Goal: Task Accomplishment & Management: Complete application form

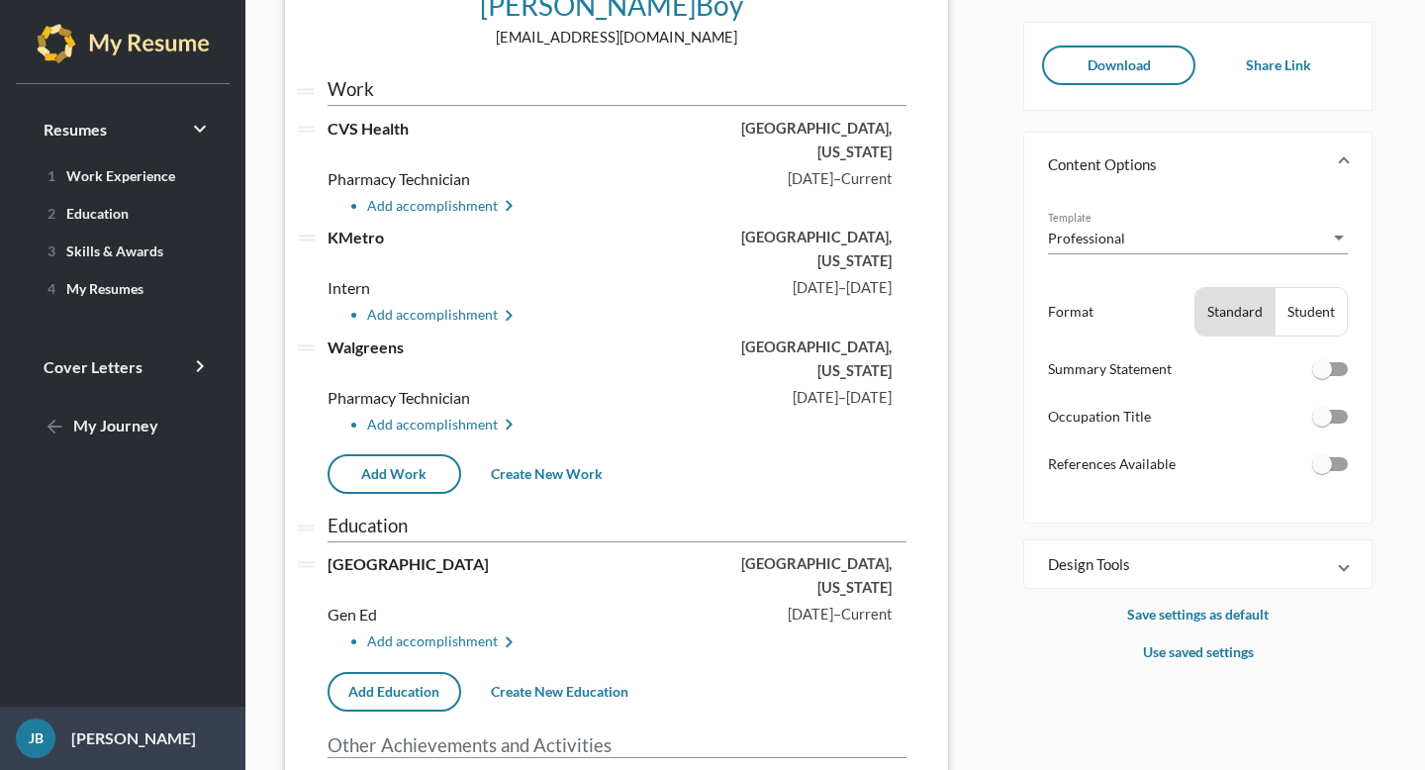
scroll to position [154, 0]
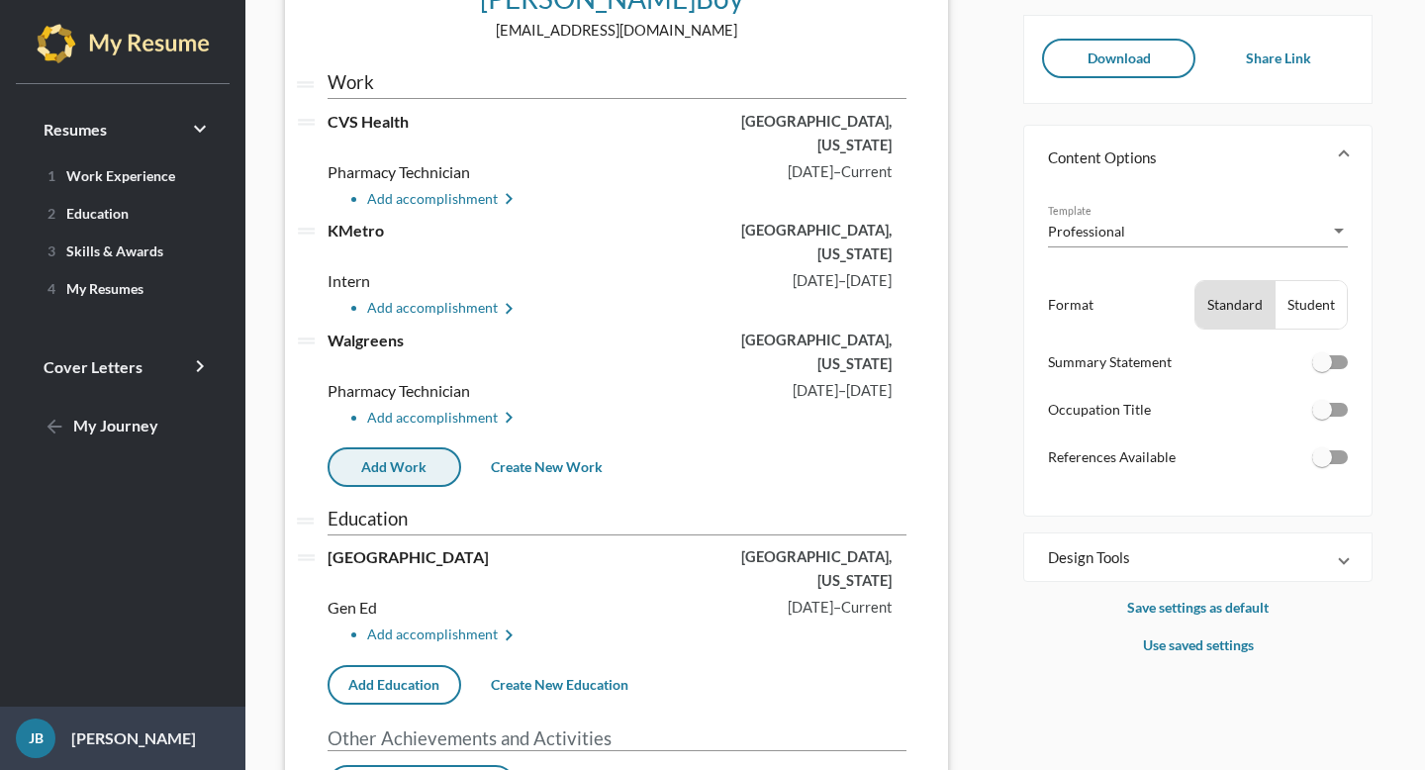
click at [394, 447] on button "Add Work" at bounding box center [394, 467] width 134 height 40
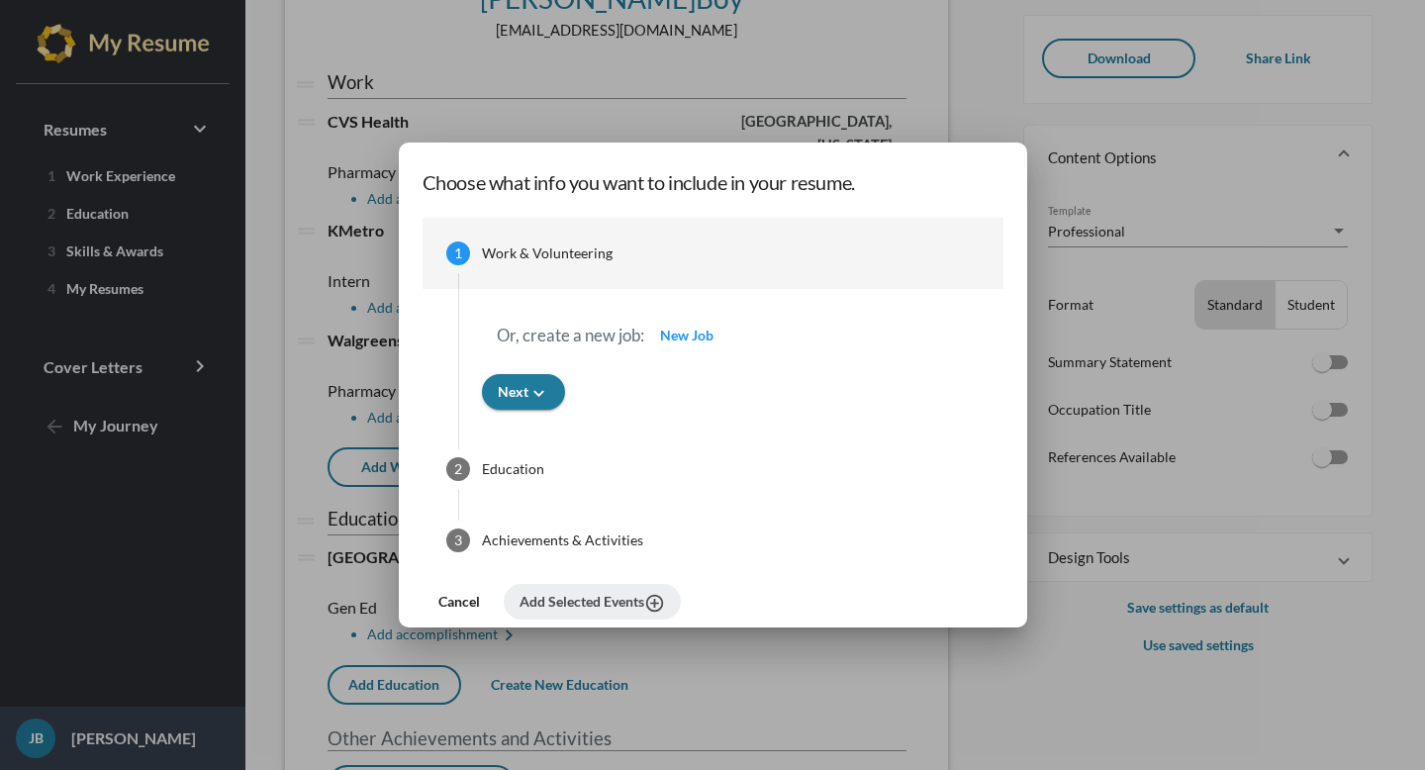
click at [683, 338] on span "New Job" at bounding box center [686, 334] width 53 height 17
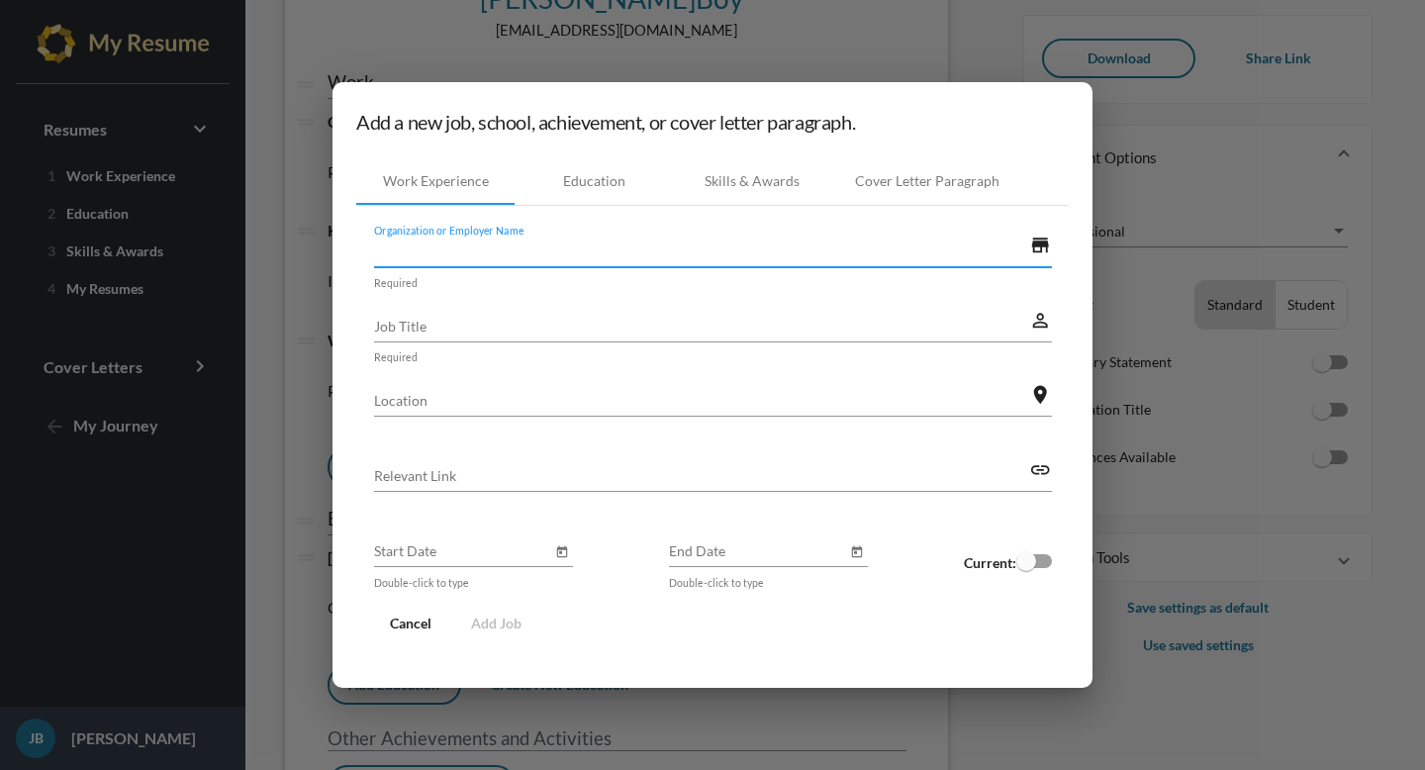
click at [507, 244] on input "Organization or Employer Name" at bounding box center [702, 250] width 656 height 21
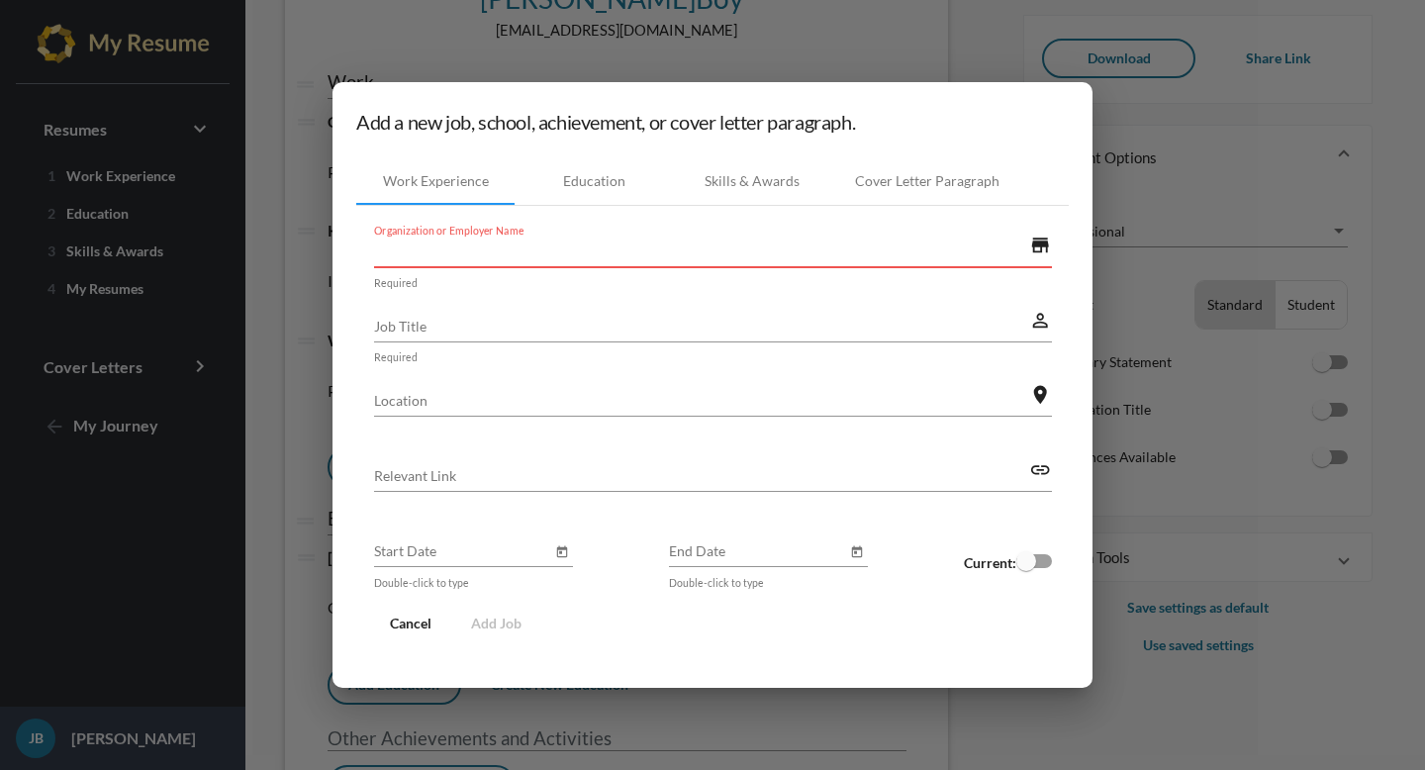
paste input "[PERSON_NAME] DPM PC"
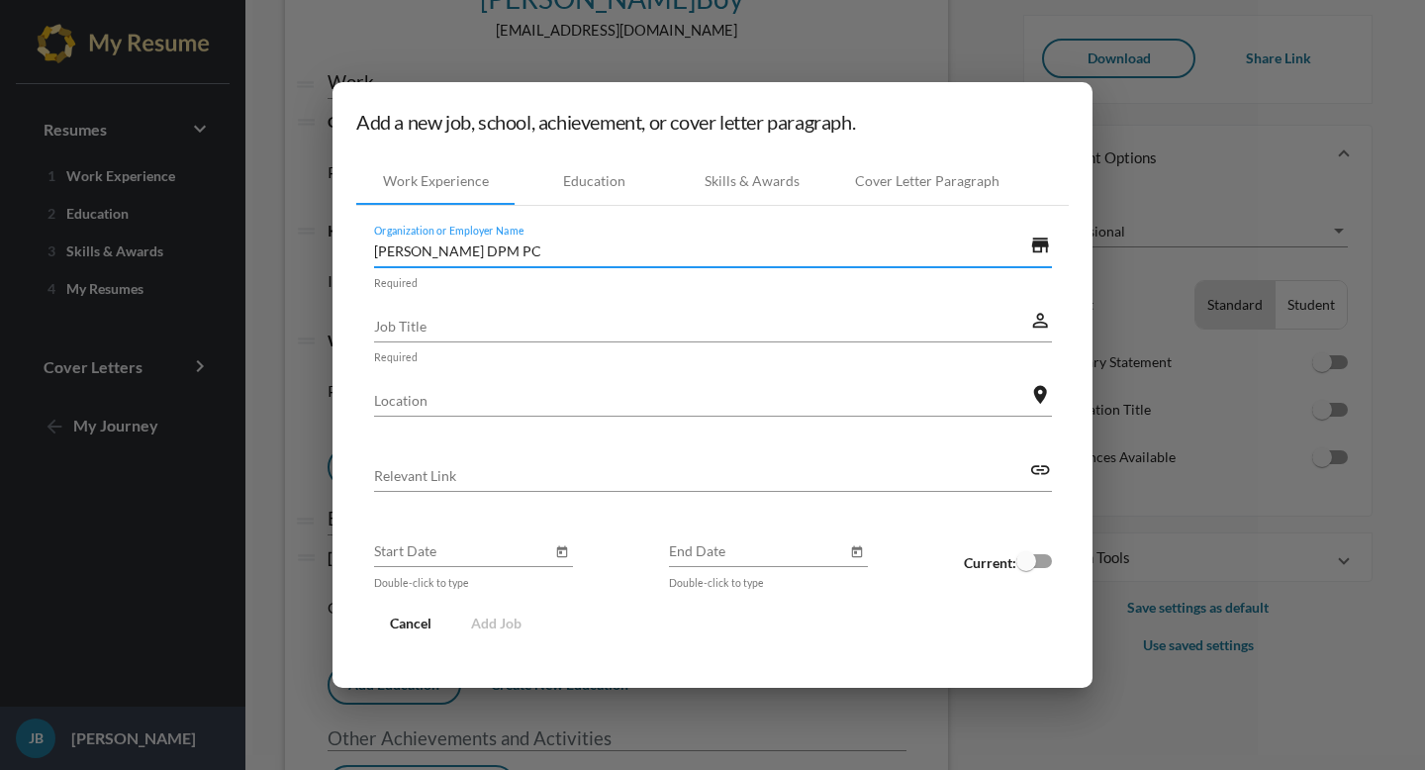
click at [417, 249] on input "[PERSON_NAME] DPM PC" at bounding box center [702, 250] width 656 height 21
click at [476, 247] on input "[PERSON_NAME] DPM PC" at bounding box center [702, 250] width 656 height 21
type input "[PERSON_NAME] DPM PC"
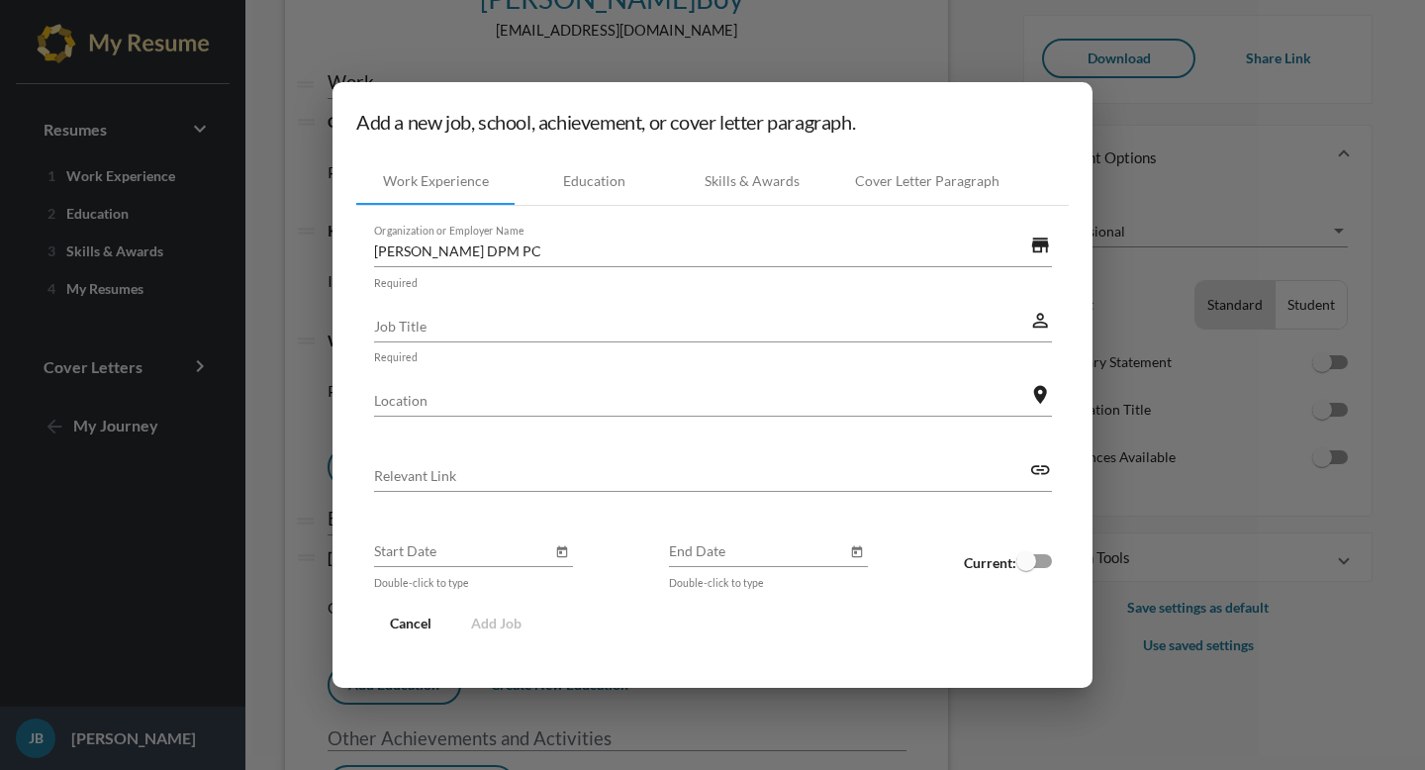
click at [529, 314] on div "Job Title" at bounding box center [702, 320] width 656 height 44
type input "m"
type input "Medical Assistant"
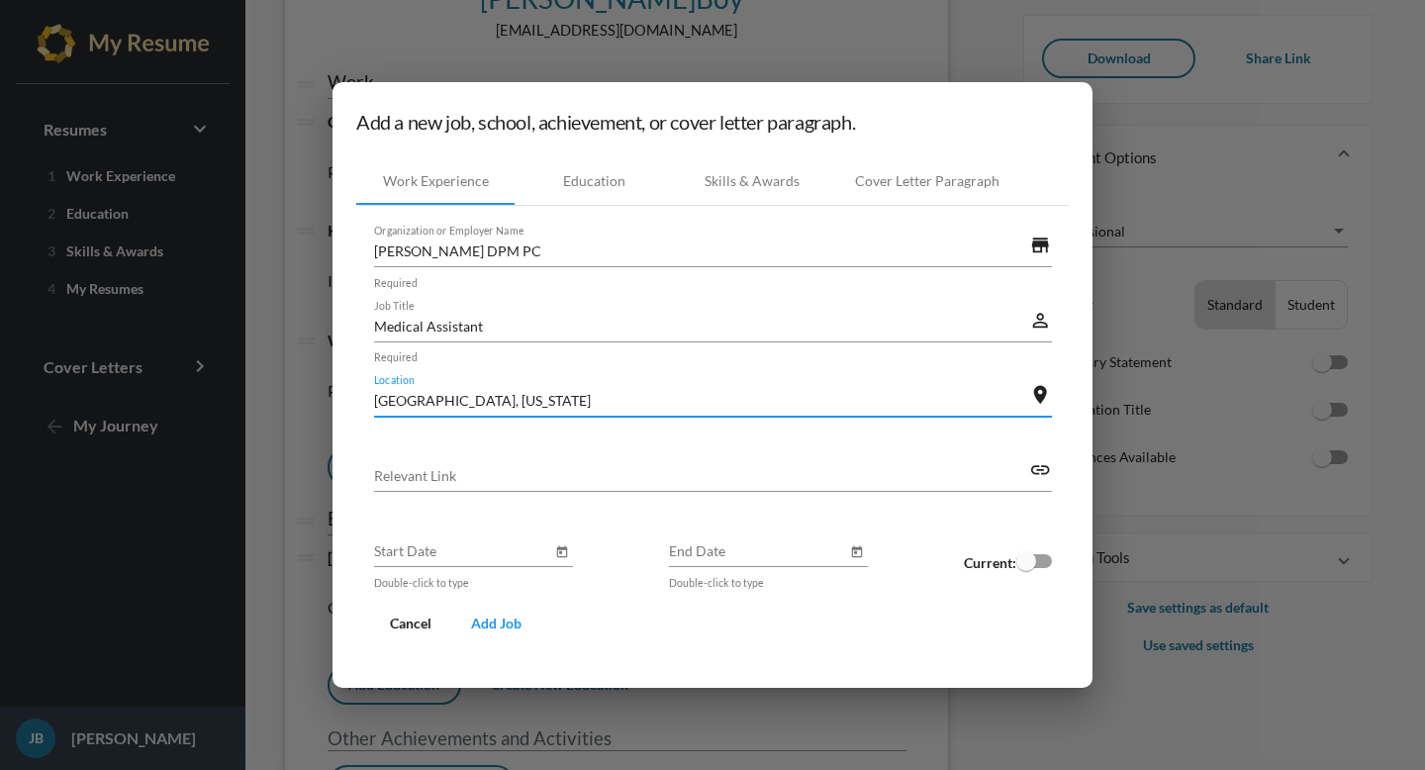
type input "[GEOGRAPHIC_DATA], [US_STATE]"
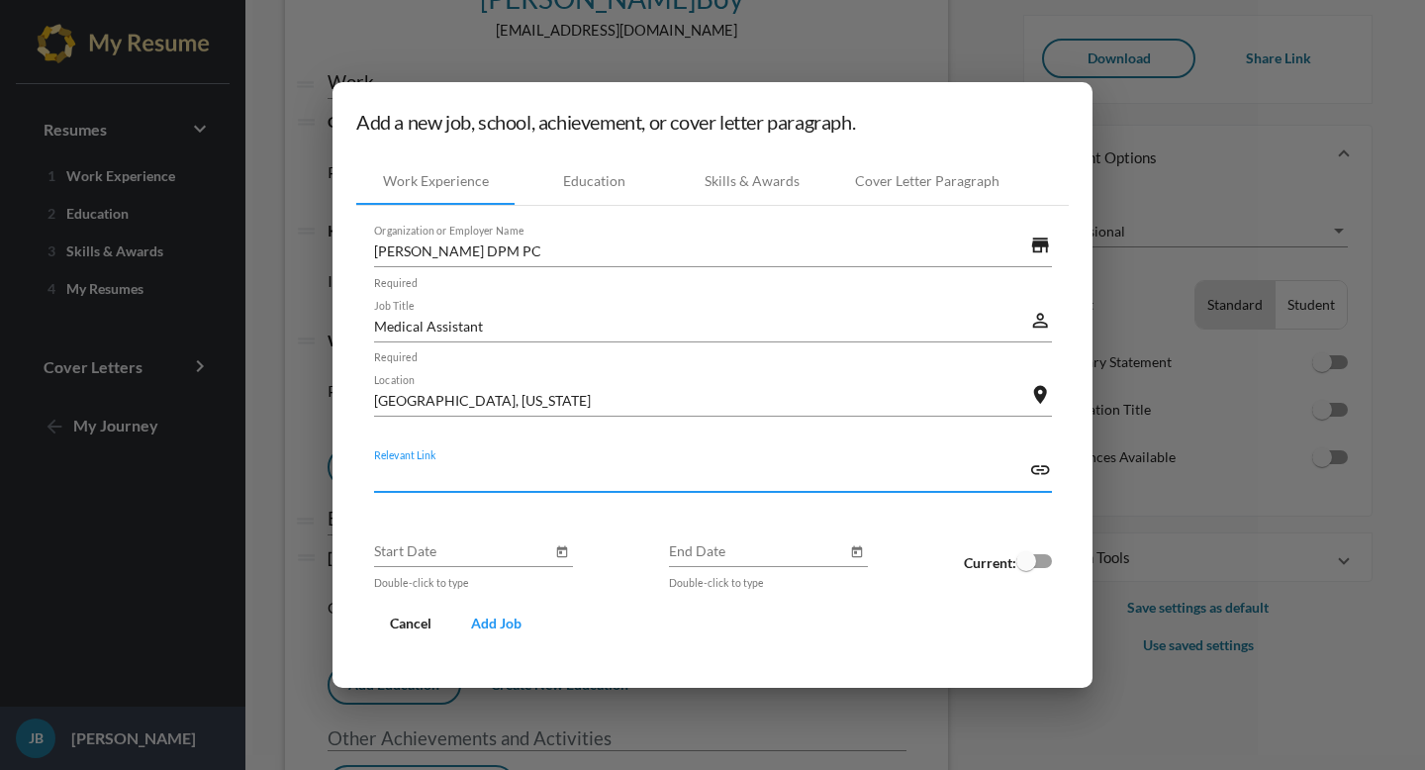
click at [421, 553] on input "Start Date" at bounding box center [463, 550] width 178 height 21
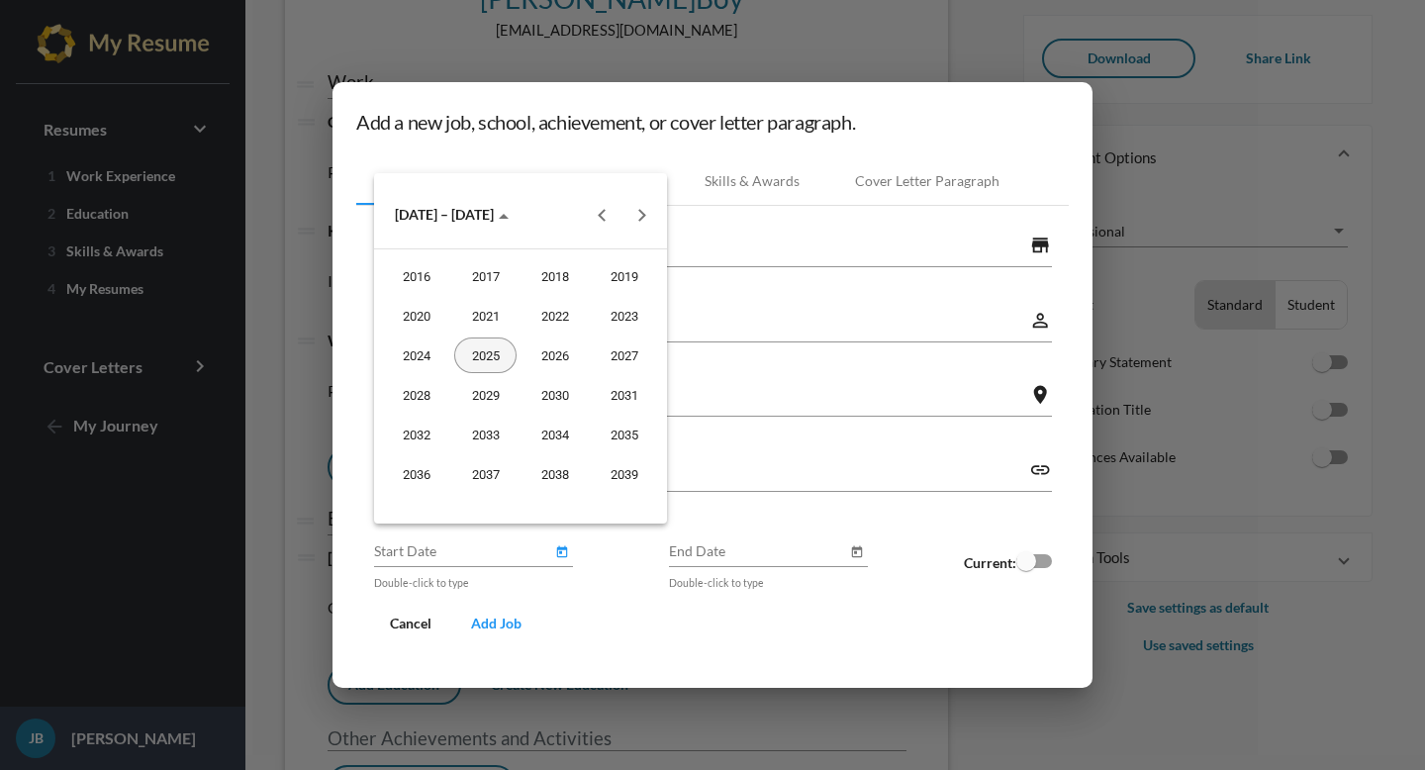
click at [502, 350] on div "2025" at bounding box center [485, 355] width 62 height 36
type input "[DATE]"
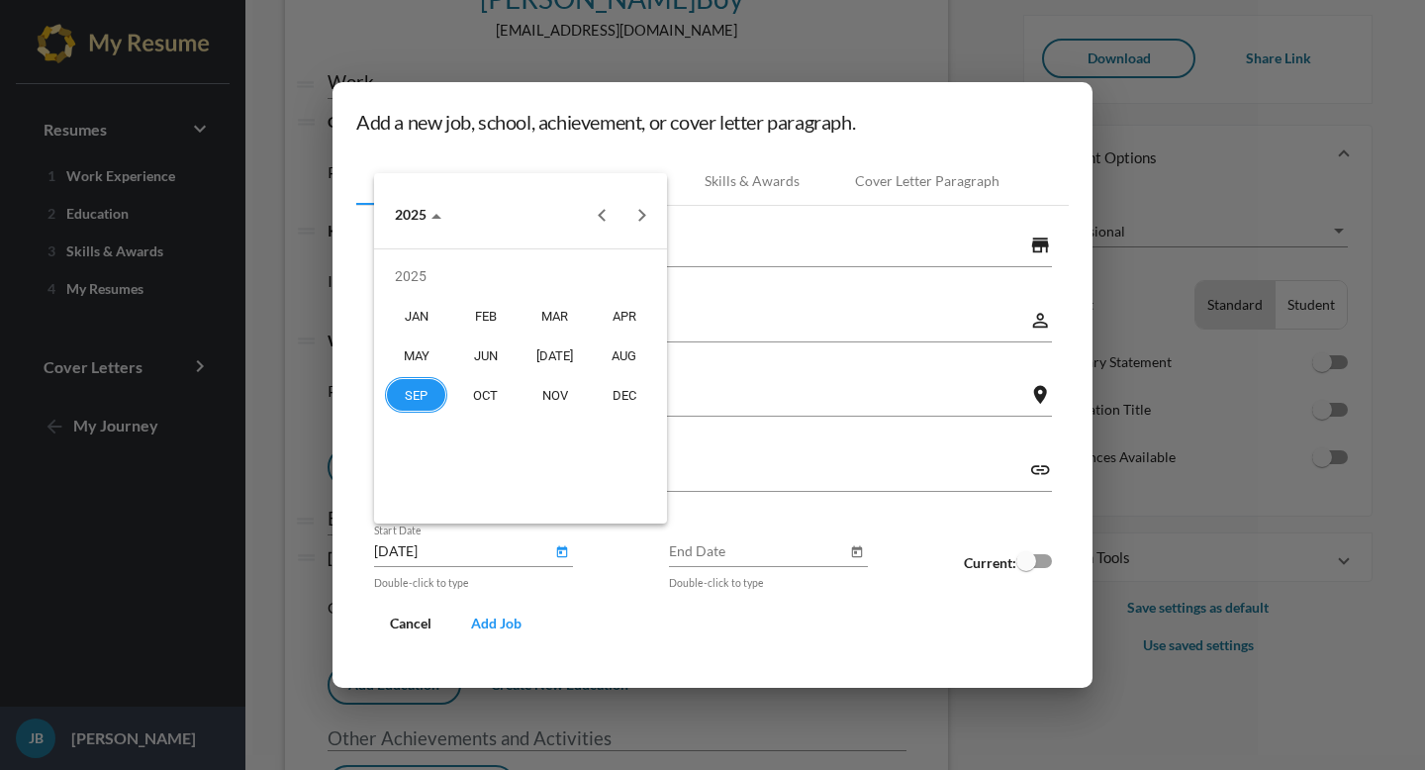
click at [424, 393] on div "SEP" at bounding box center [416, 395] width 62 height 36
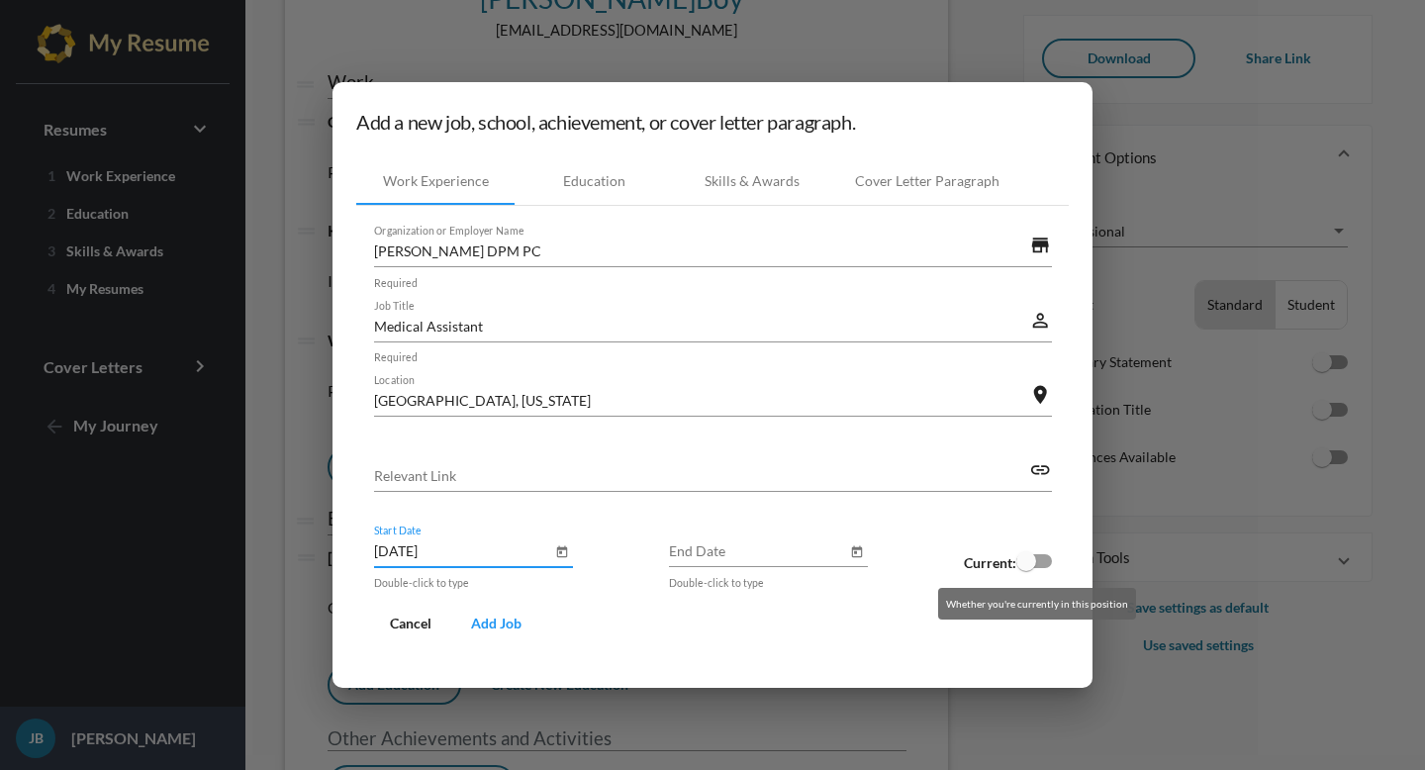
click at [1026, 564] on div at bounding box center [1026, 561] width 20 height 20
click at [1026, 568] on input "checkbox" at bounding box center [1025, 568] width 1 height 1
click at [1044, 565] on div at bounding box center [1034, 561] width 36 height 14
click at [1026, 568] on input "checkbox" at bounding box center [1025, 568] width 1 height 1
checkbox input "true"
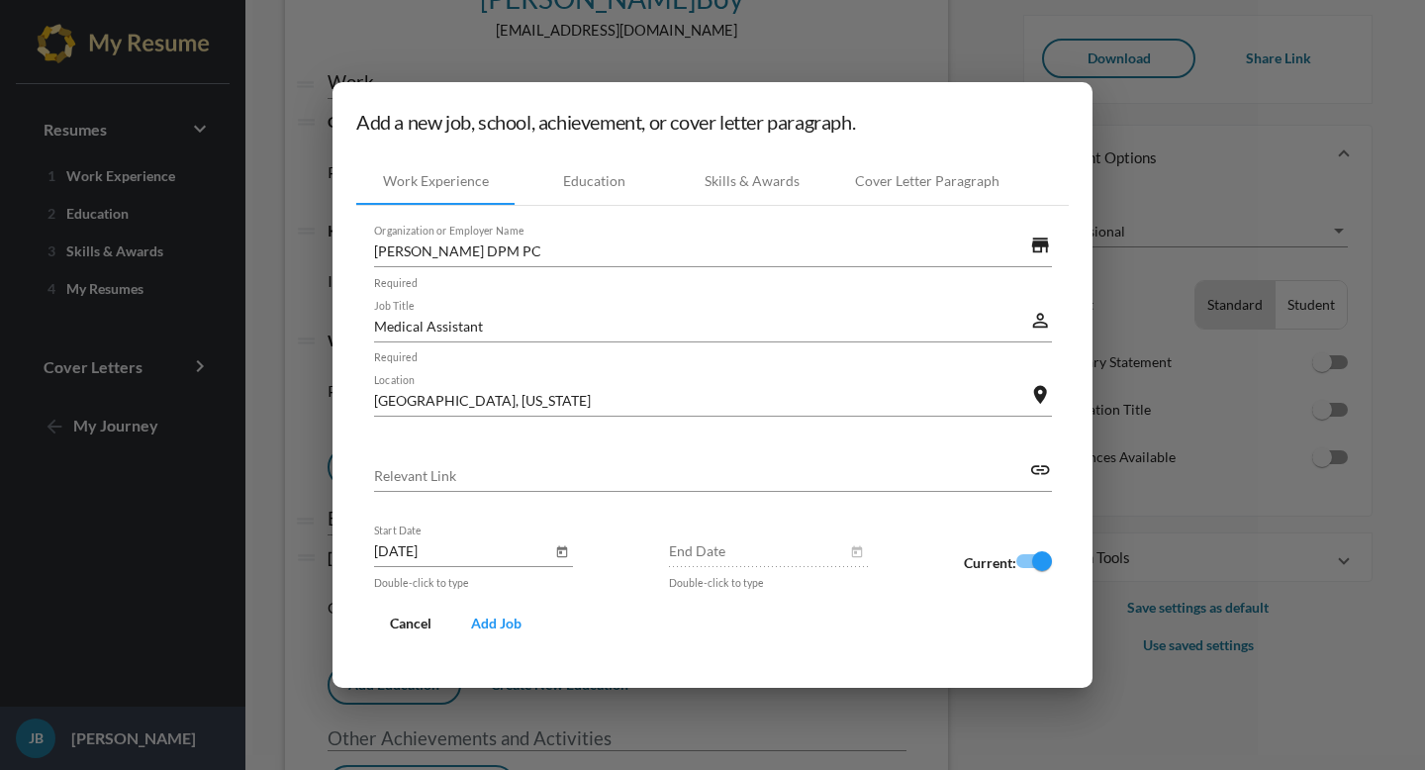
click at [492, 623] on span "Add Job" at bounding box center [496, 622] width 50 height 17
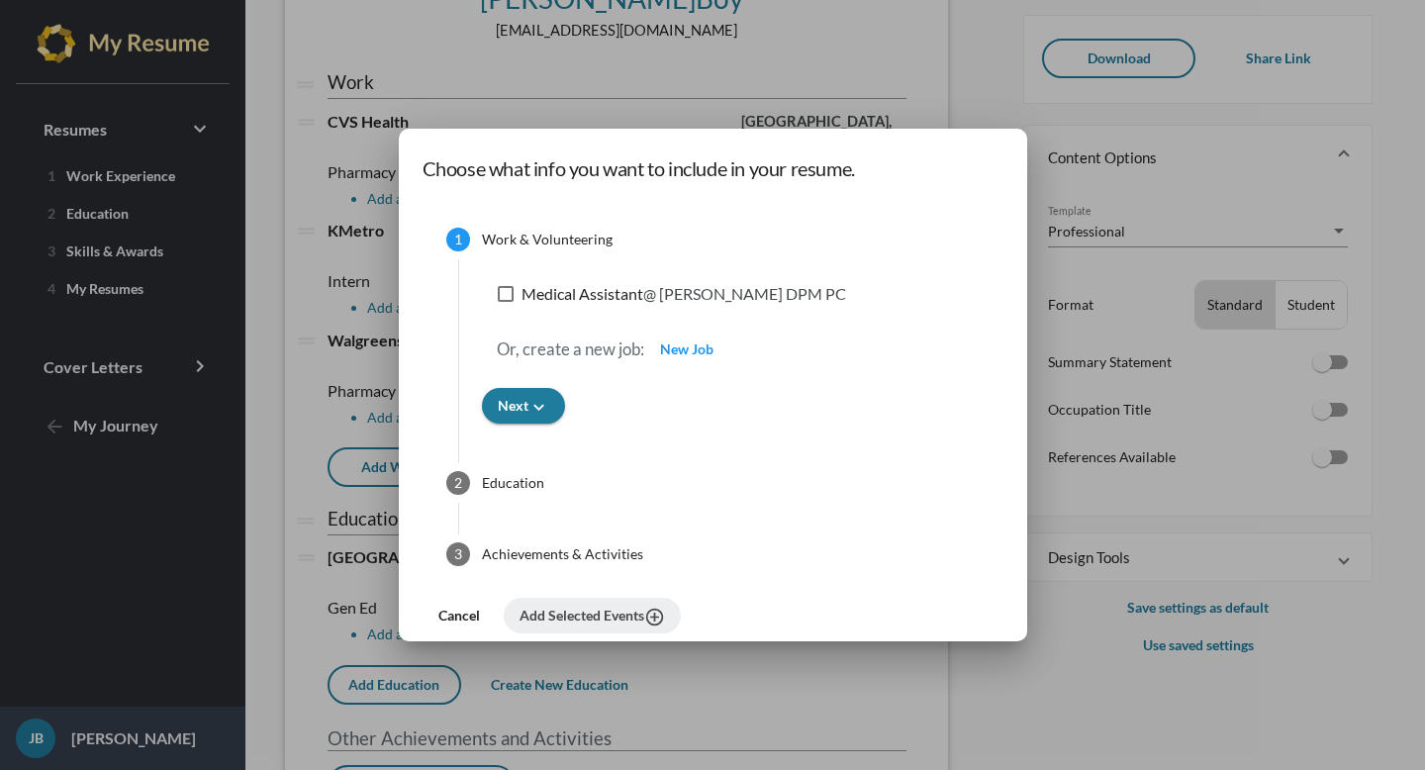
click at [1062, 512] on div at bounding box center [712, 385] width 1425 height 770
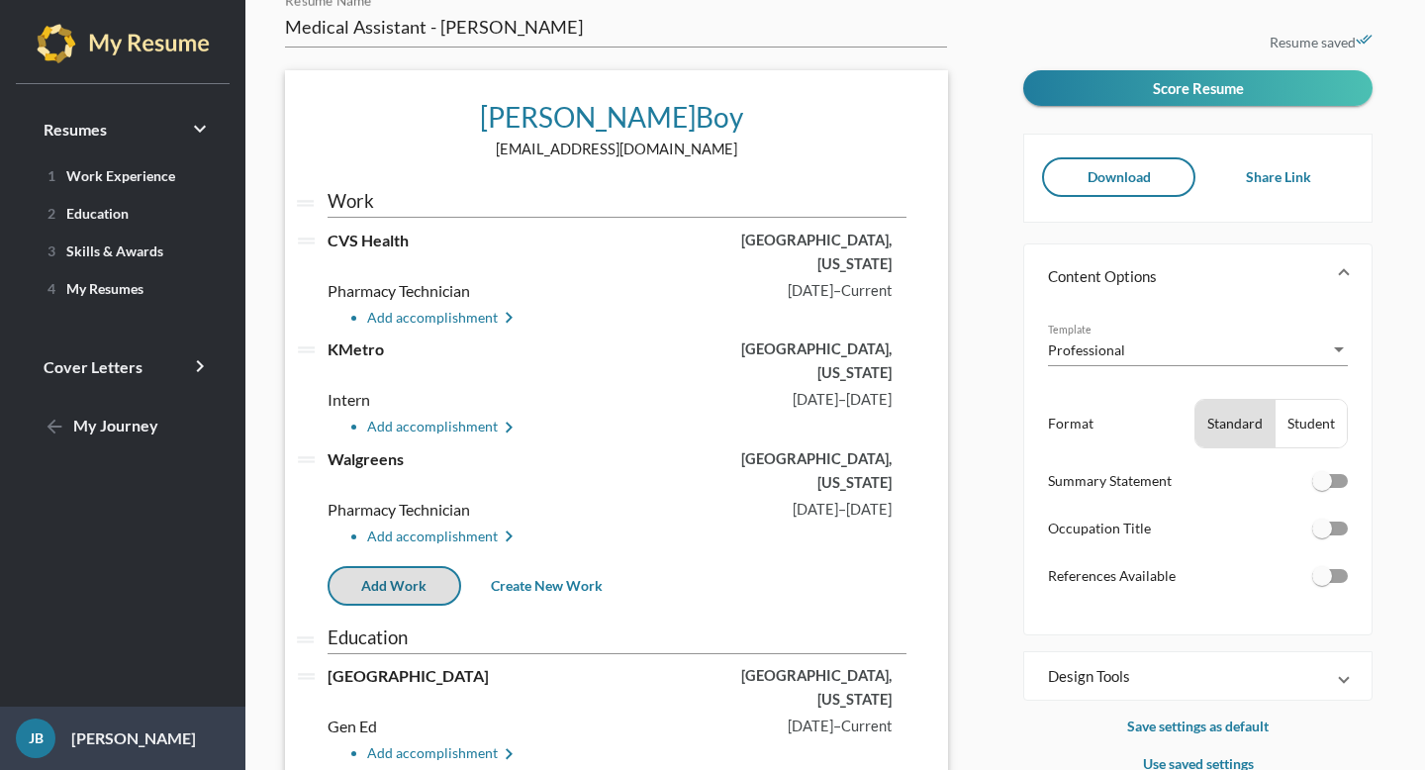
scroll to position [30, 0]
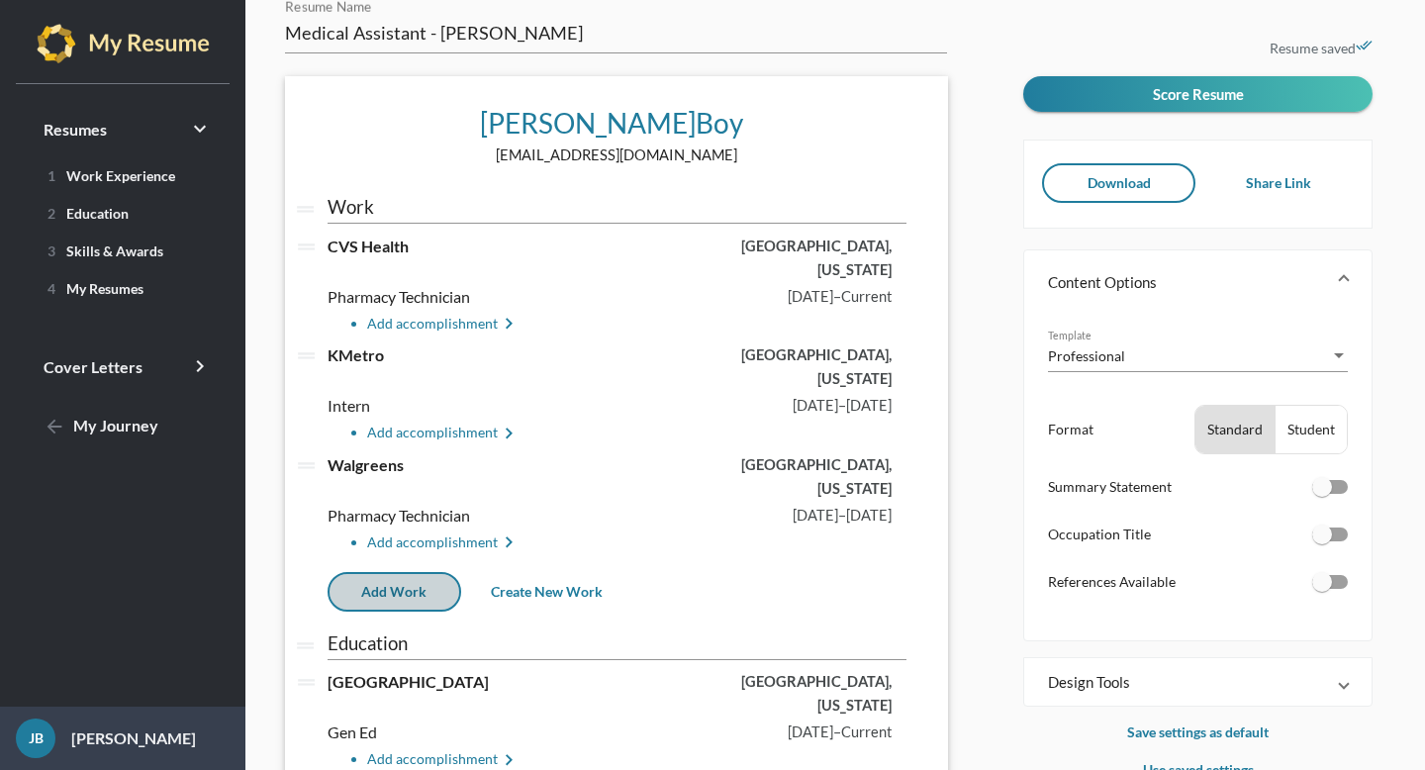
click at [433, 572] on button "Add Work" at bounding box center [394, 592] width 134 height 40
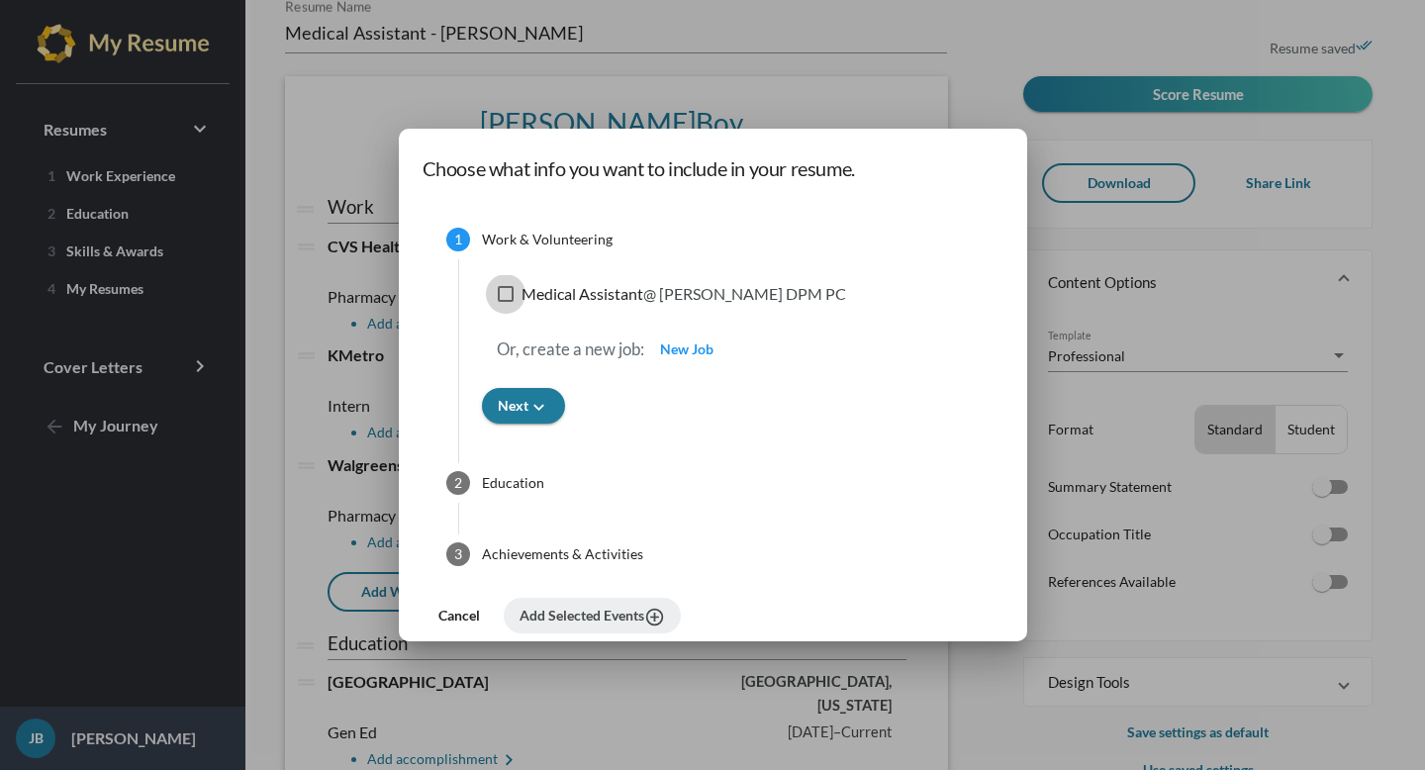
click at [512, 300] on div at bounding box center [506, 294] width 16 height 16
click at [506, 302] on input "Medical Assistant @ [PERSON_NAME] DPM PC" at bounding box center [505, 302] width 1 height 1
checkbox input "true"
click at [571, 617] on span "Add Selected Events add_circle_outline" at bounding box center [591, 614] width 145 height 17
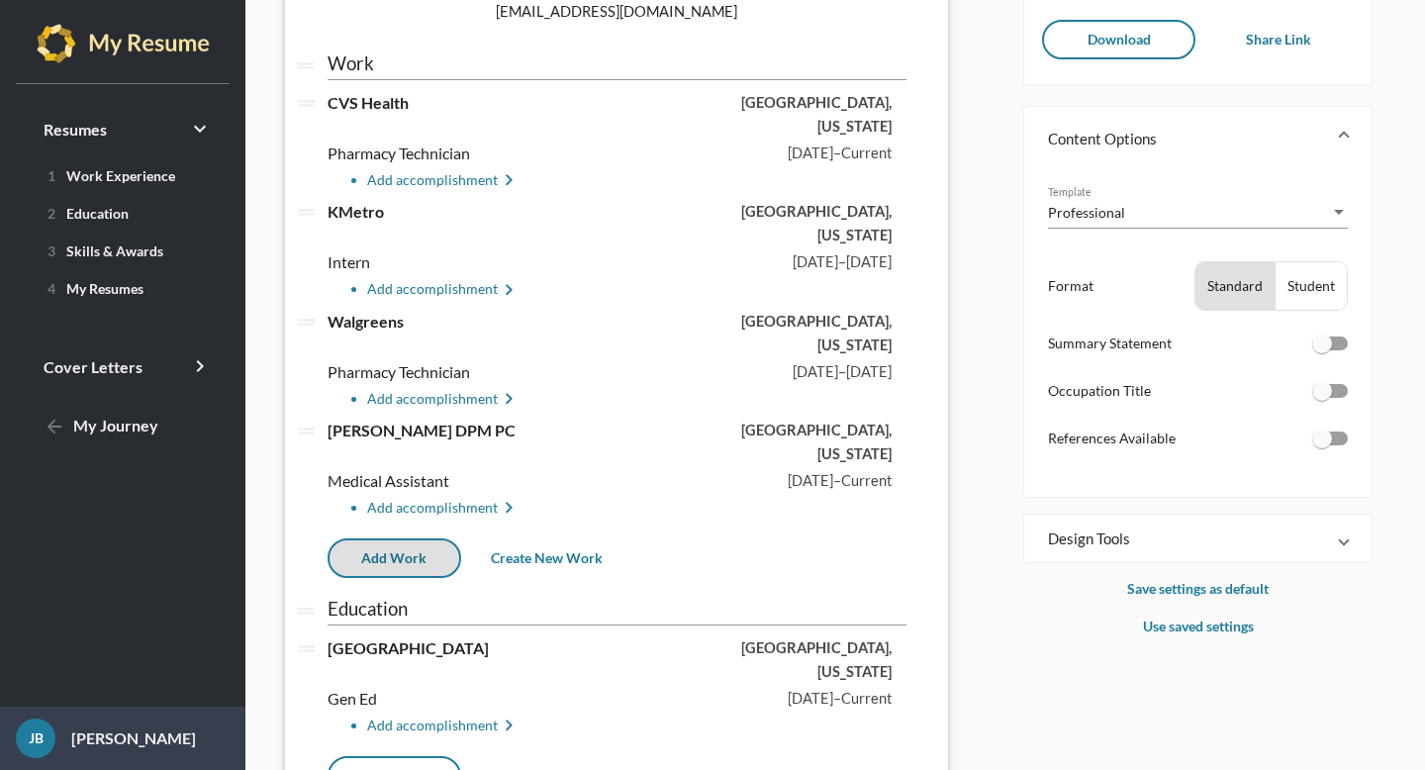
scroll to position [174, 0]
drag, startPoint x: 464, startPoint y: 358, endPoint x: 451, endPoint y: 356, distance: 13.0
click at [451, 419] on span "[PERSON_NAME] DPM PC" at bounding box center [421, 428] width 188 height 19
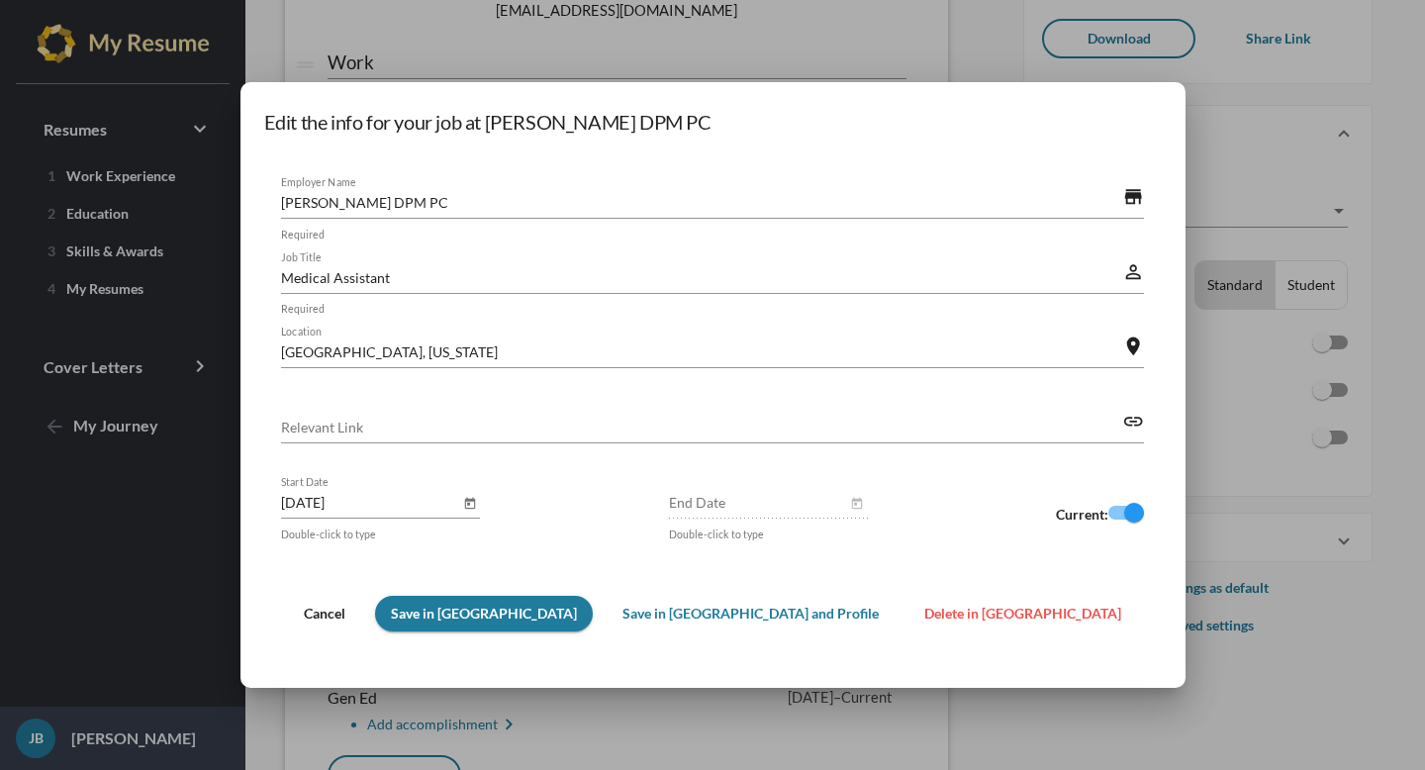
scroll to position [0, 0]
click at [309, 501] on div at bounding box center [712, 385] width 1425 height 770
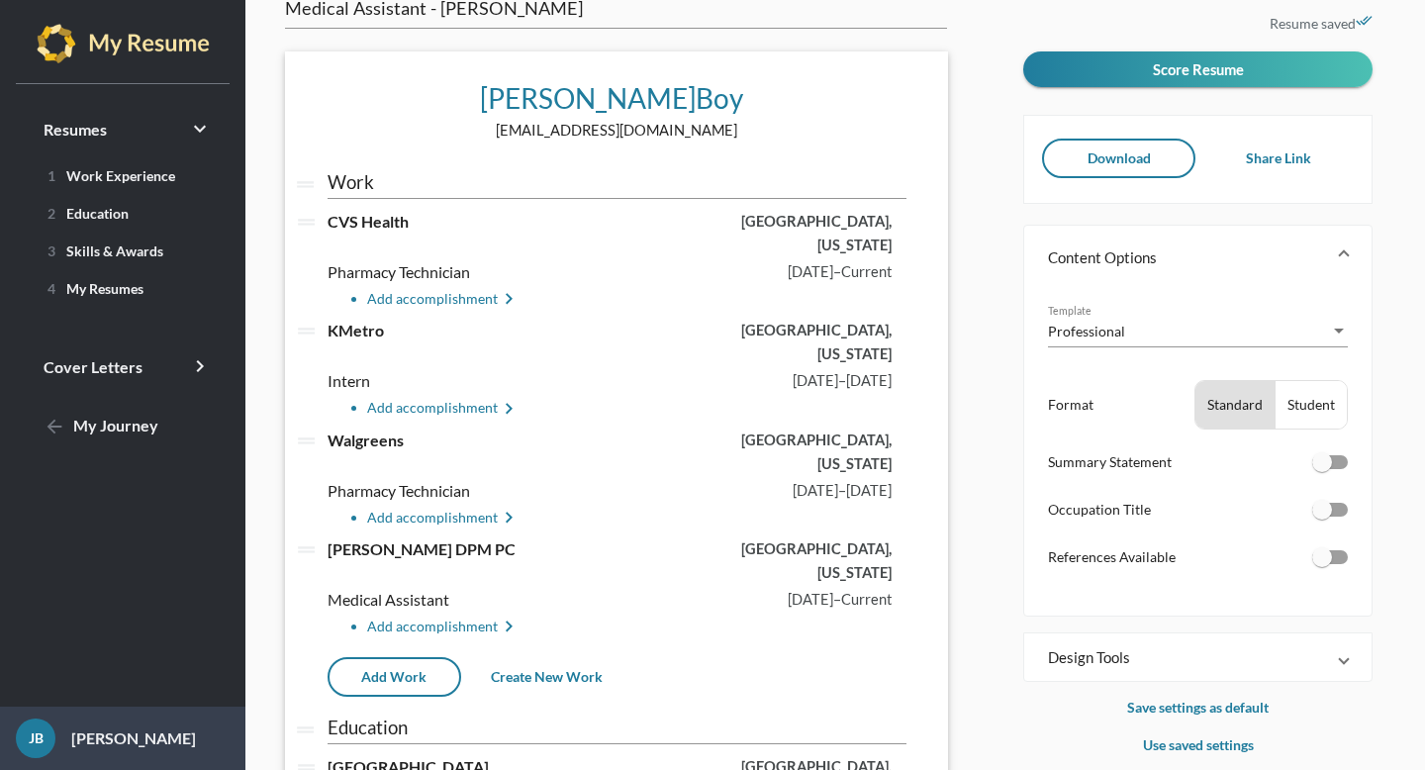
scroll to position [47, 0]
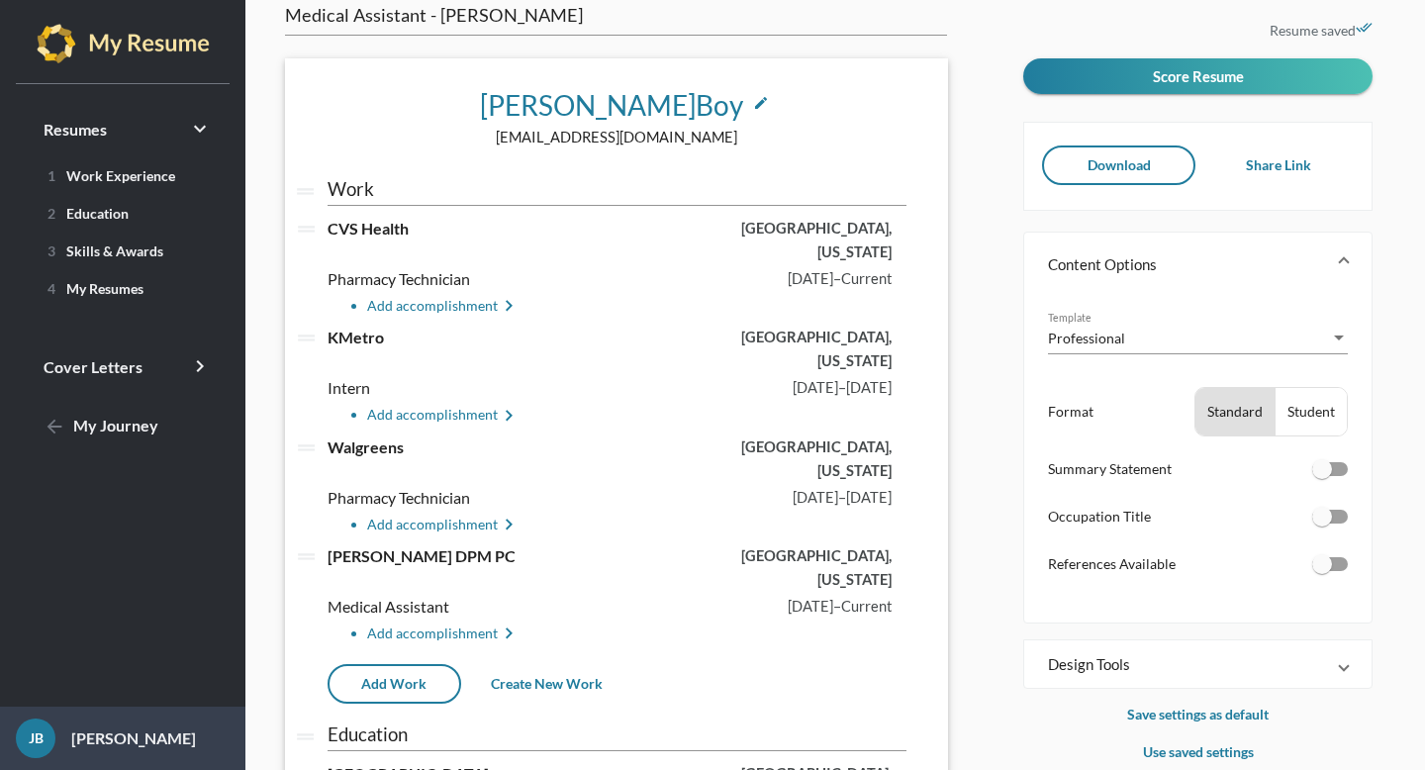
click at [753, 106] on icon "edit" at bounding box center [761, 103] width 16 height 16
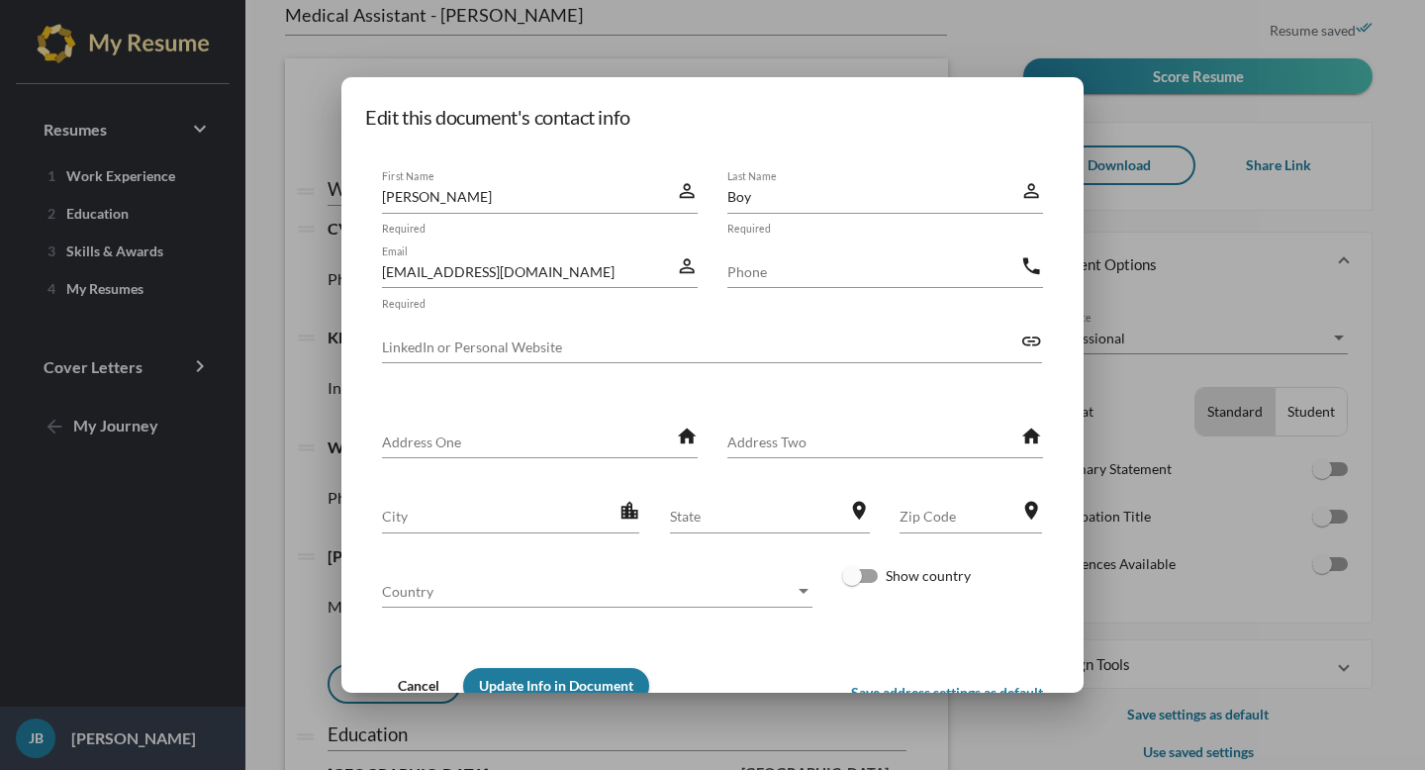
scroll to position [0, 0]
click at [559, 263] on input "[EMAIL_ADDRESS][DOMAIN_NAME]" at bounding box center [528, 271] width 293 height 21
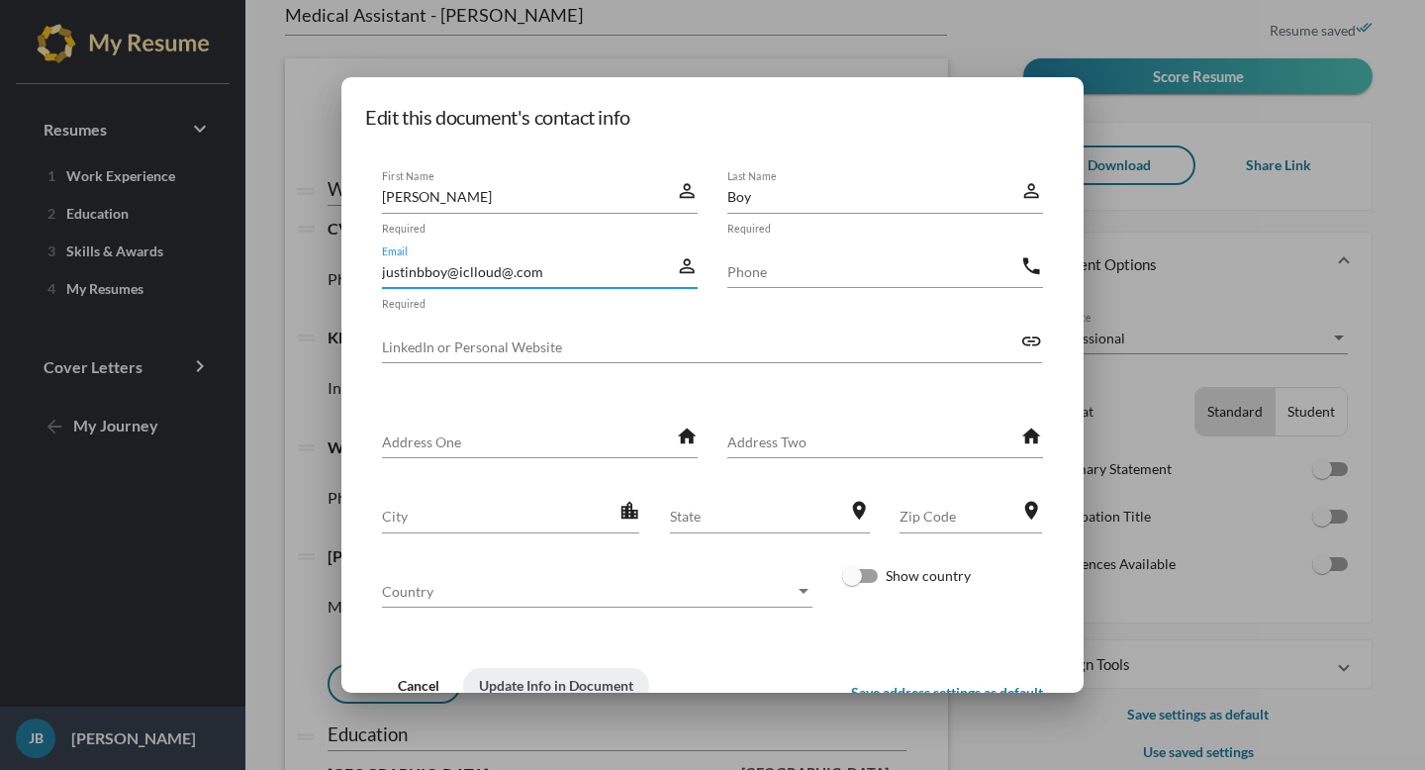
click at [468, 270] on input "justinbboy@iclloud@.com" at bounding box center [528, 271] width 293 height 21
type input "[EMAIL_ADDRESS]@.com"
click at [755, 273] on input "Phone" at bounding box center [873, 271] width 293 height 21
type input "2"
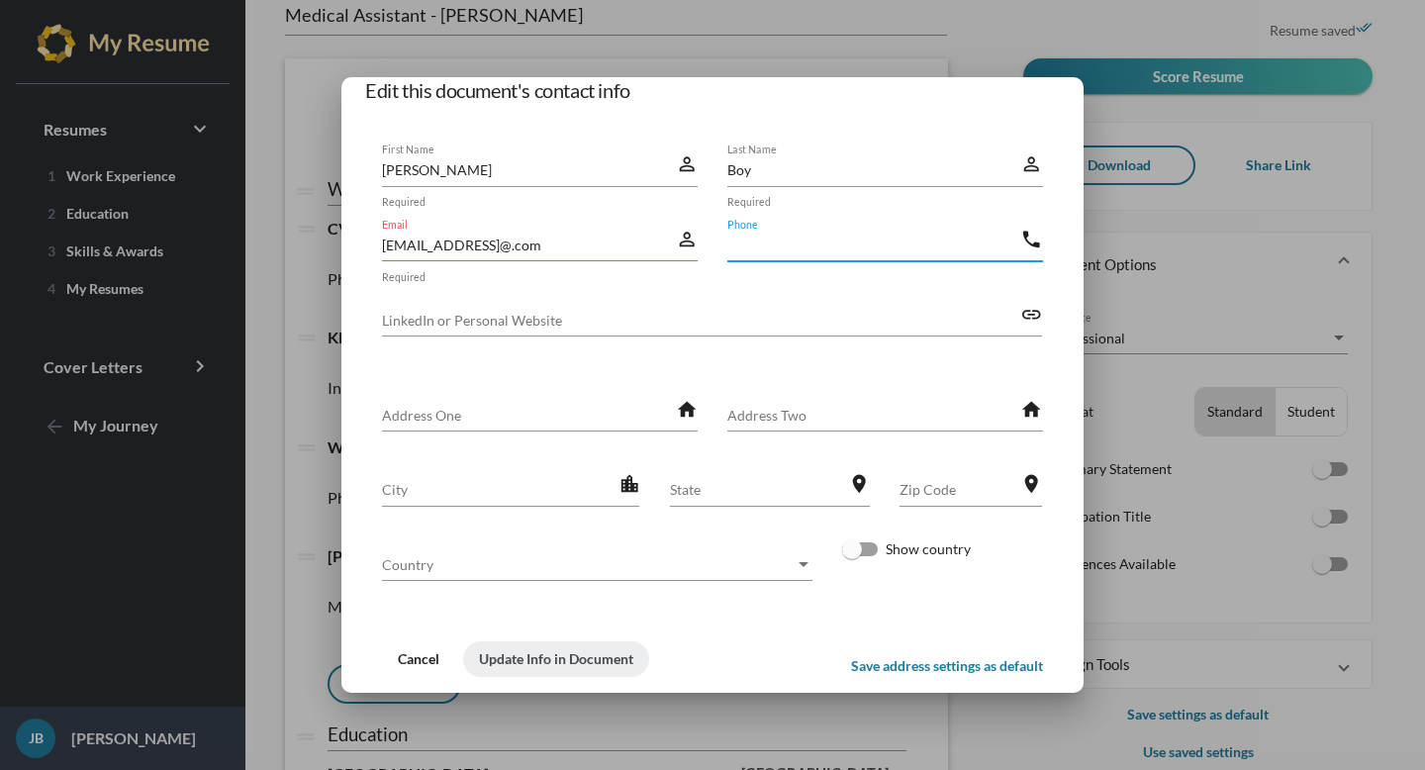
scroll to position [32, 0]
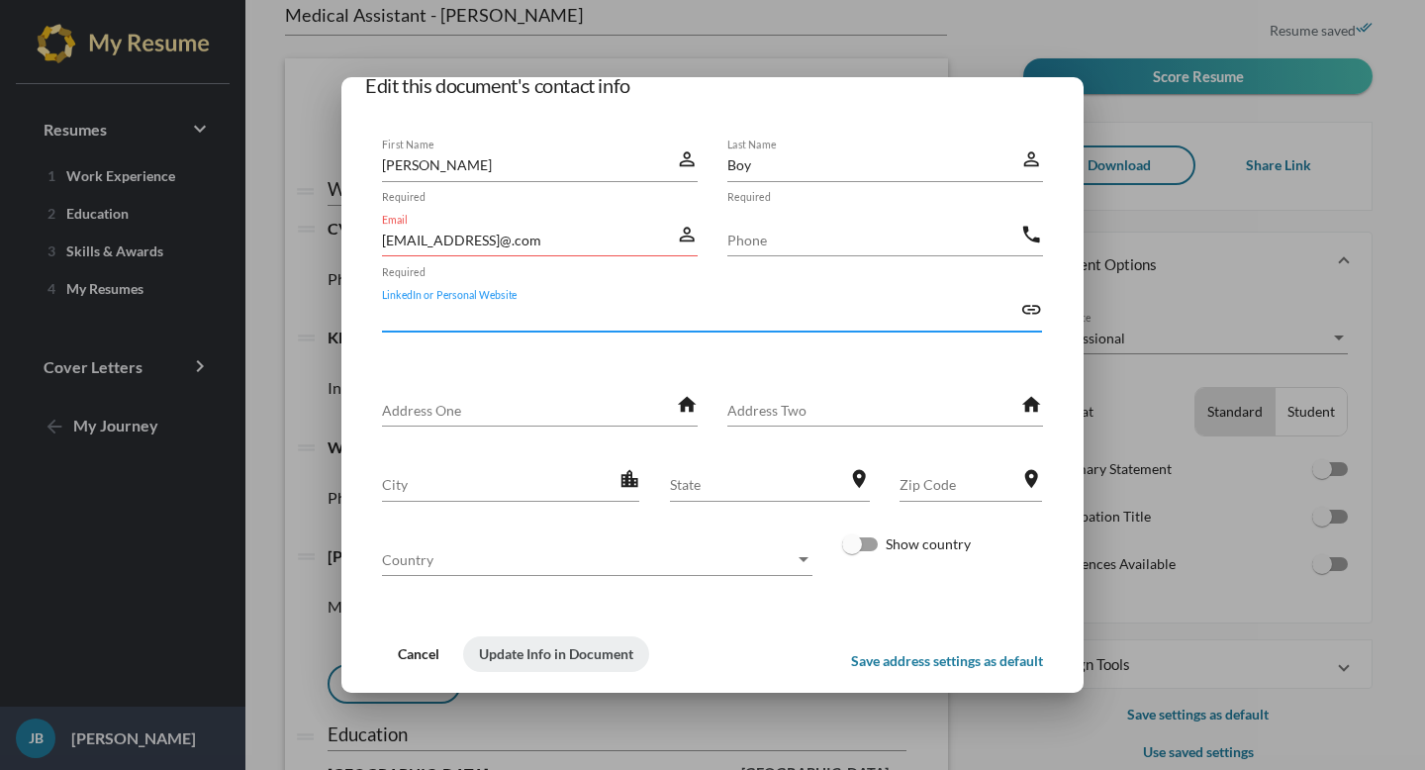
click at [699, 313] on input "LinkedIn or Personal Website" at bounding box center [701, 315] width 638 height 21
paste input "[DOMAIN_NAME][URL][PERSON_NAME]"
type input "[DOMAIN_NAME][URL][PERSON_NAME]"
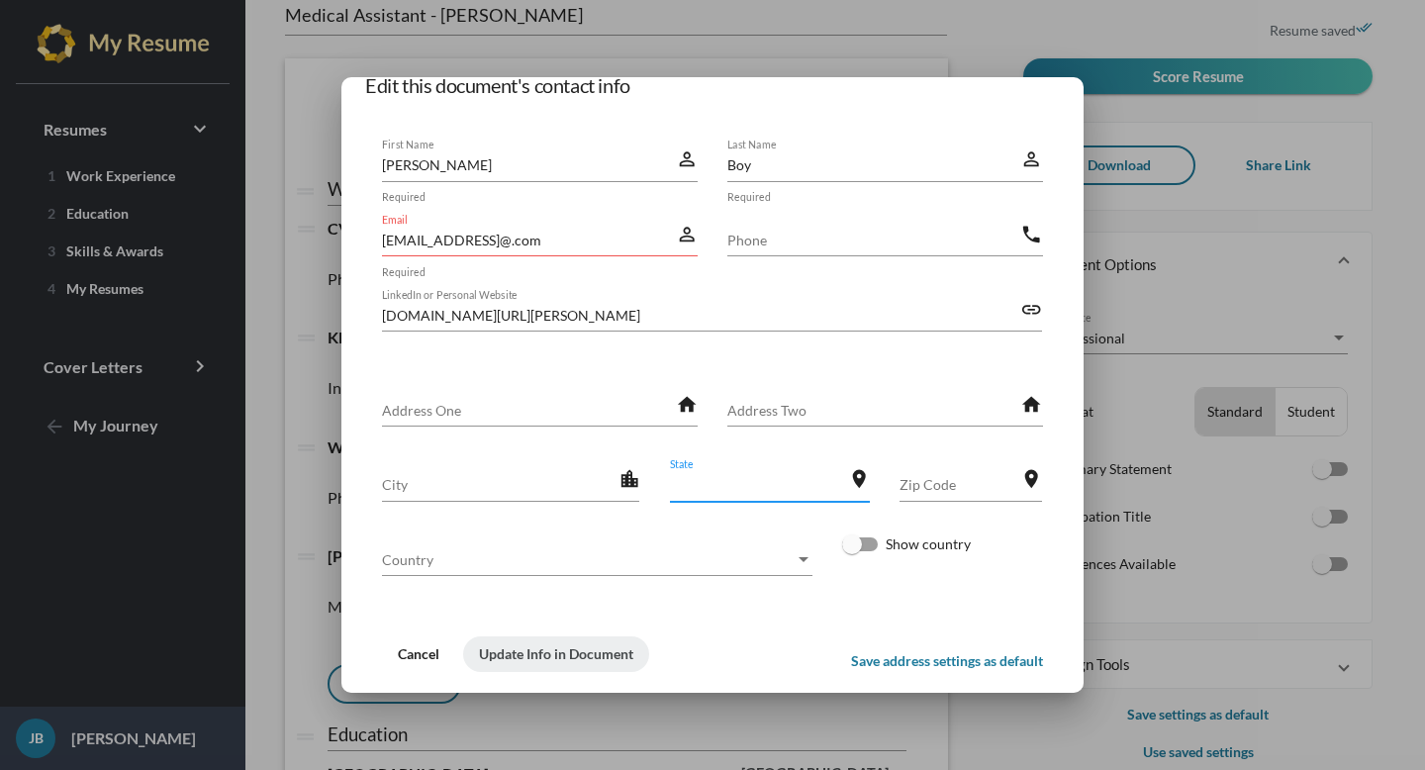
click at [722, 479] on input "State" at bounding box center [759, 484] width 178 height 21
type input "[US_STATE]"
click at [718, 565] on span "Country" at bounding box center [588, 559] width 413 height 21
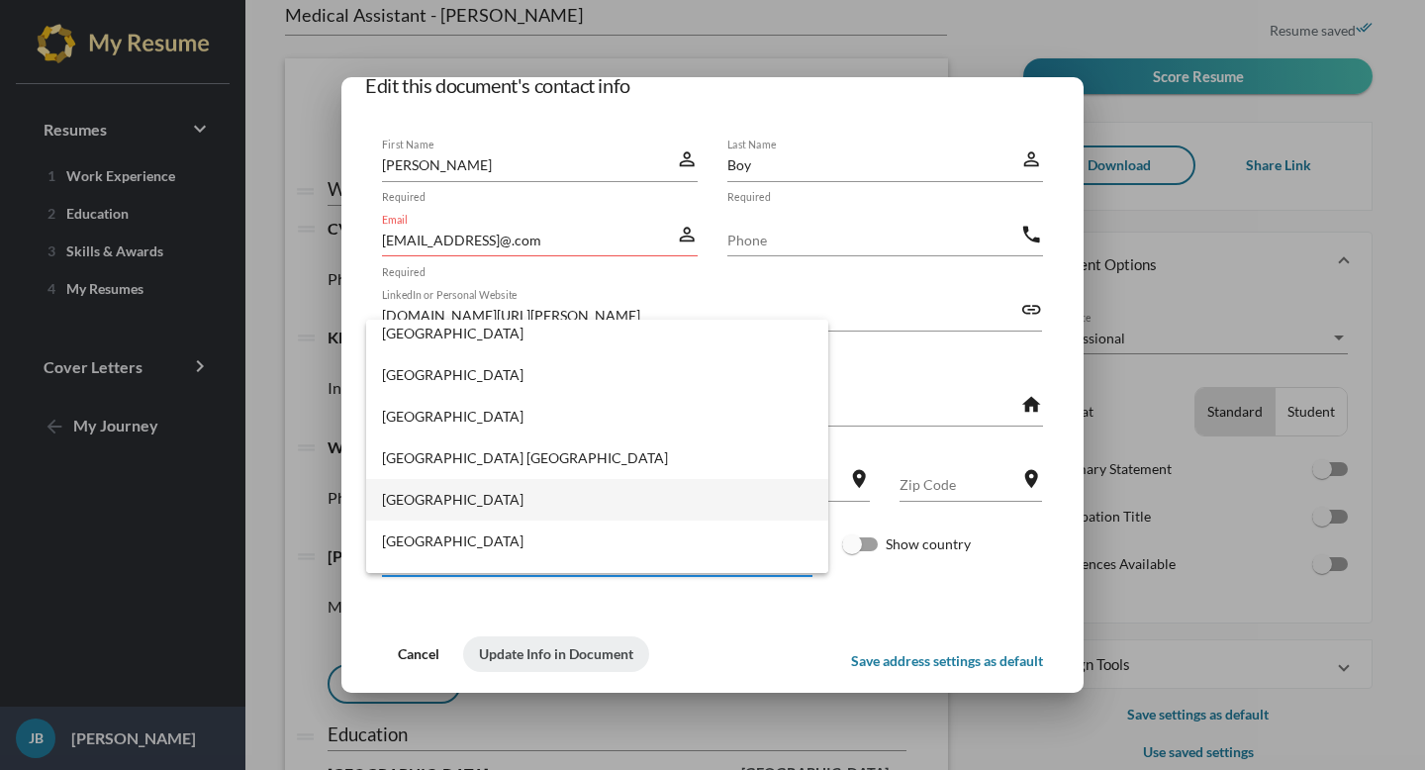
scroll to position [9648, 0]
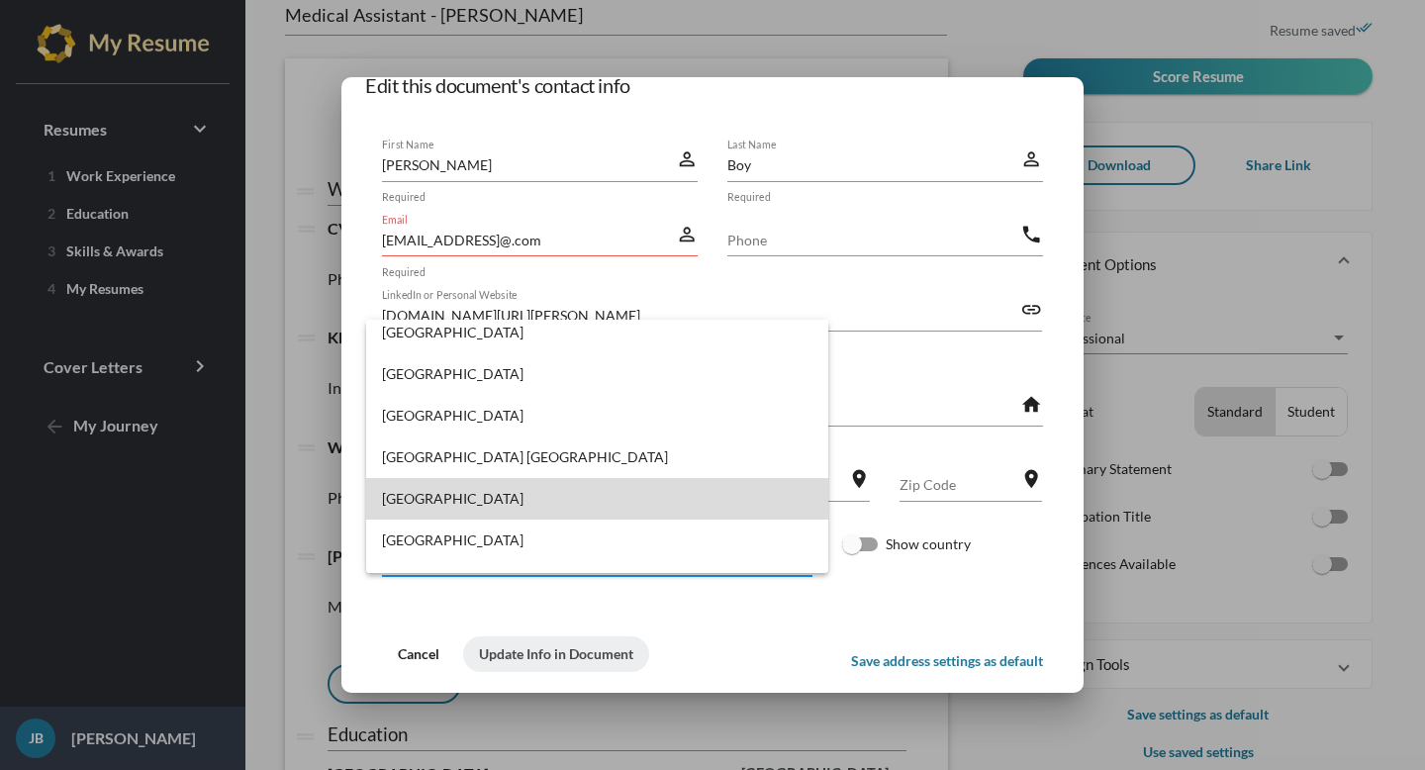
click at [744, 506] on span "[GEOGRAPHIC_DATA]" at bounding box center [597, 499] width 430 height 42
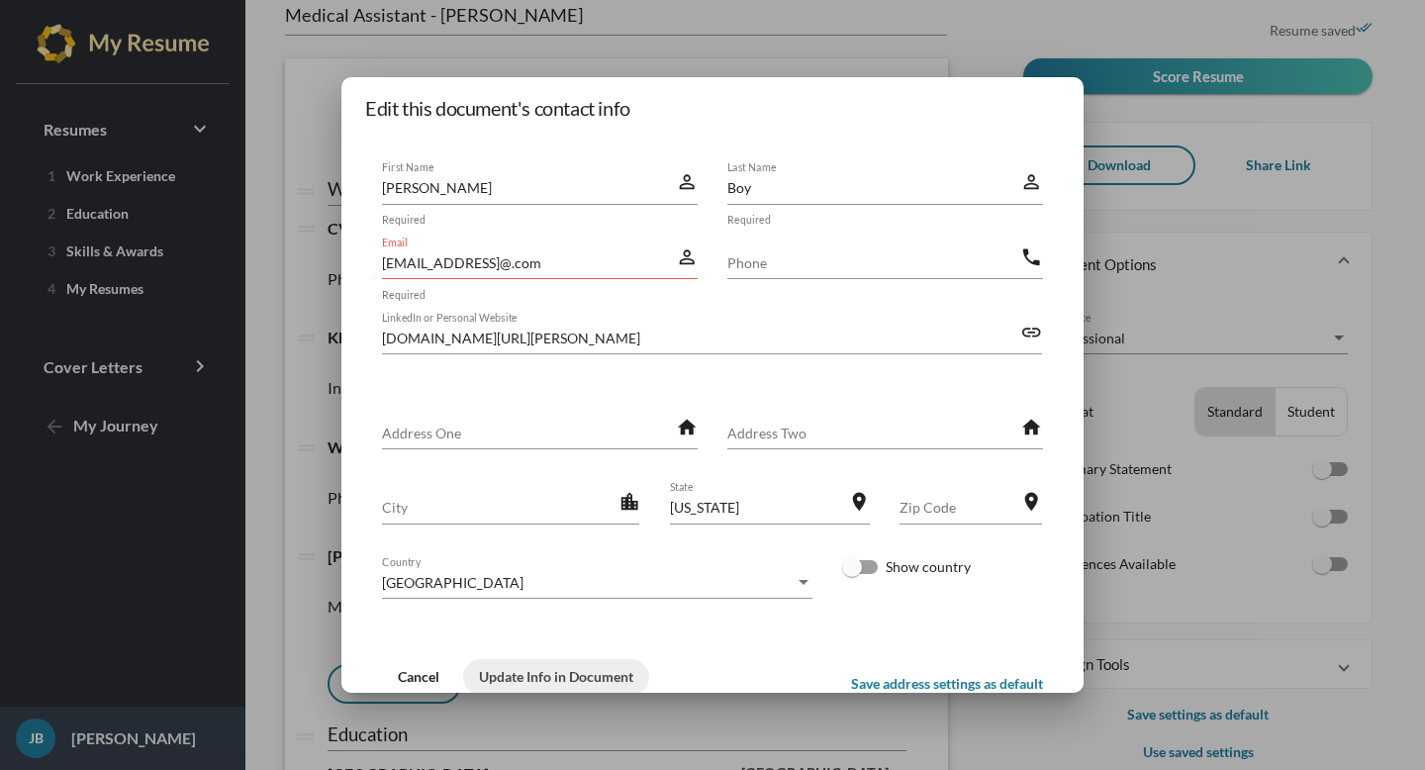
scroll to position [0, 0]
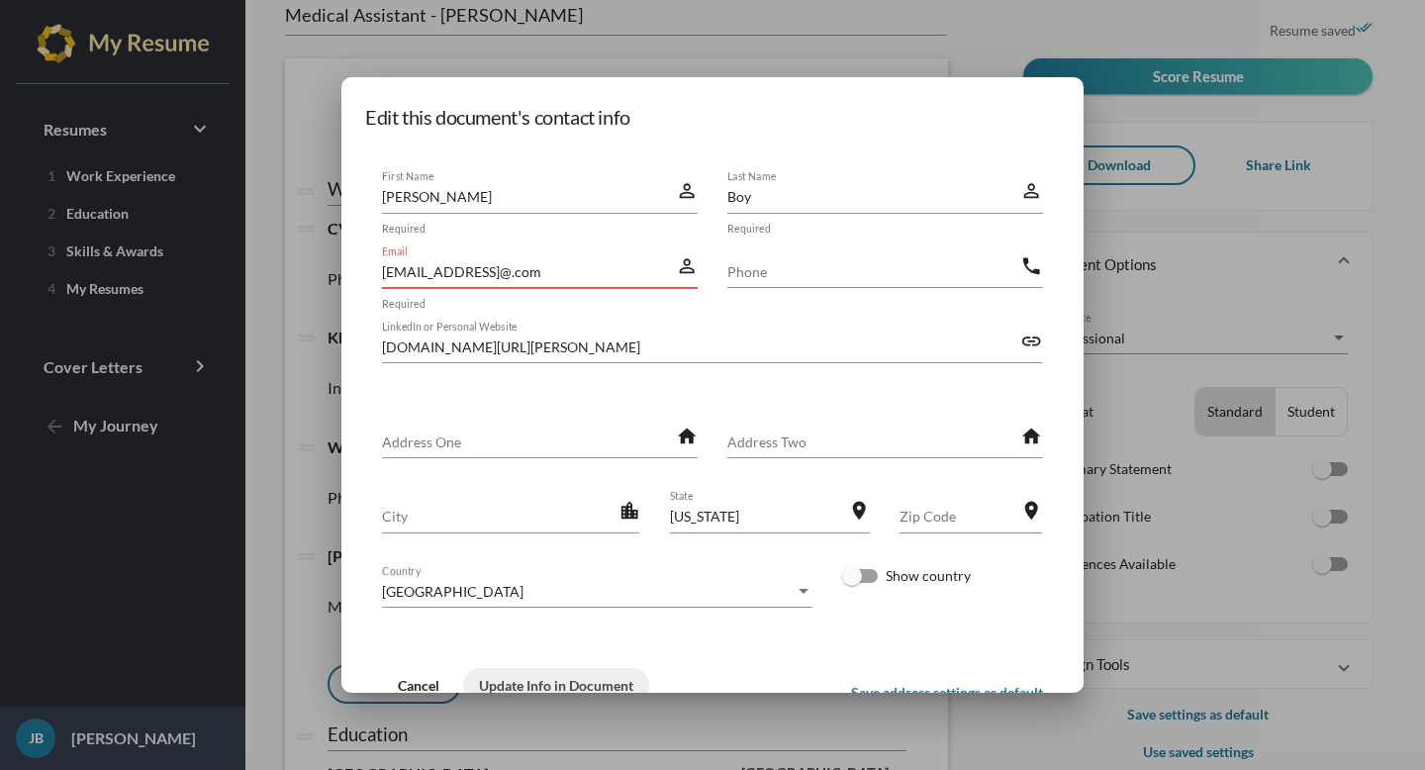
click at [640, 277] on input "[EMAIL_ADDRESS]@.com" at bounding box center [528, 271] width 293 height 21
click at [507, 271] on input "[EMAIL_ADDRESS]@.com" at bounding box center [528, 271] width 293 height 21
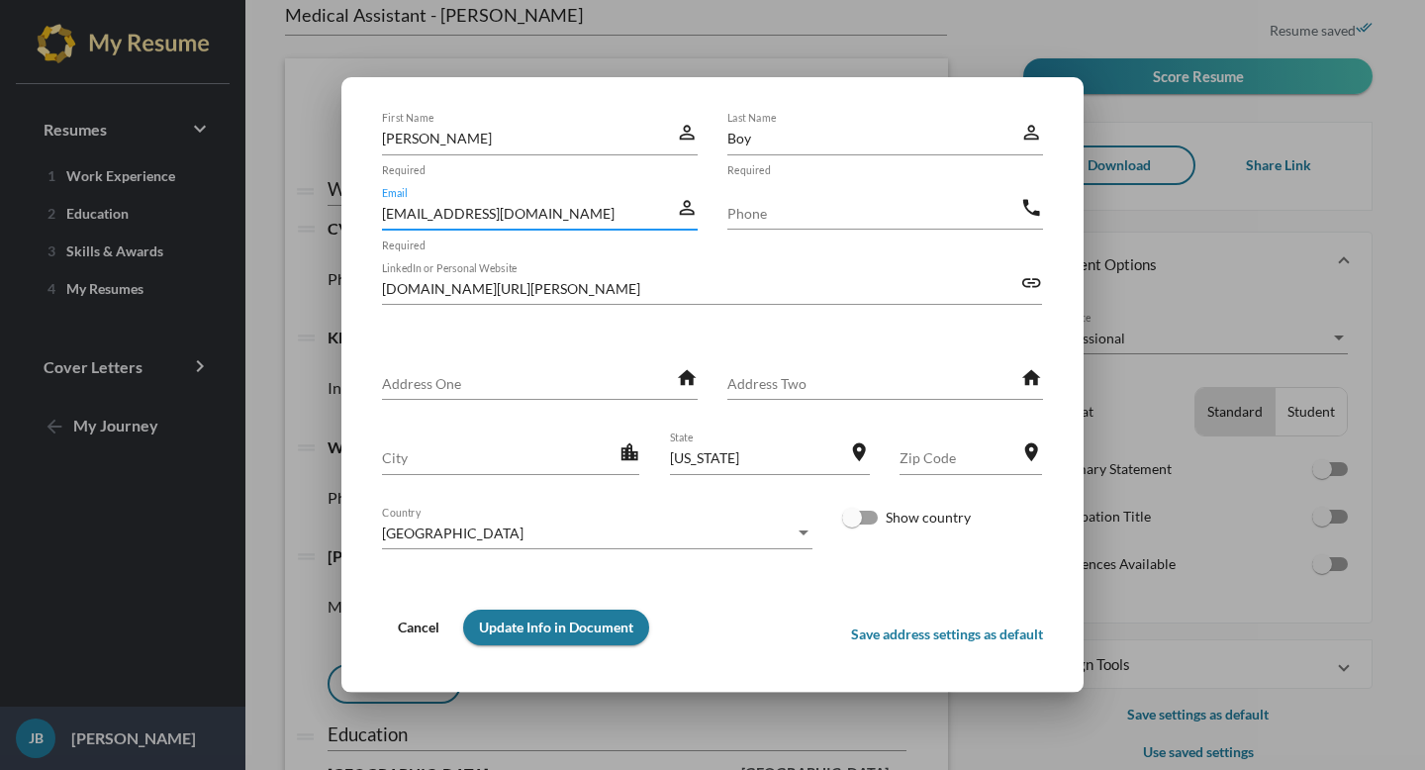
type input "[EMAIL_ADDRESS][DOMAIN_NAME]"
click at [595, 630] on span "Update Info in Document" at bounding box center [556, 626] width 154 height 17
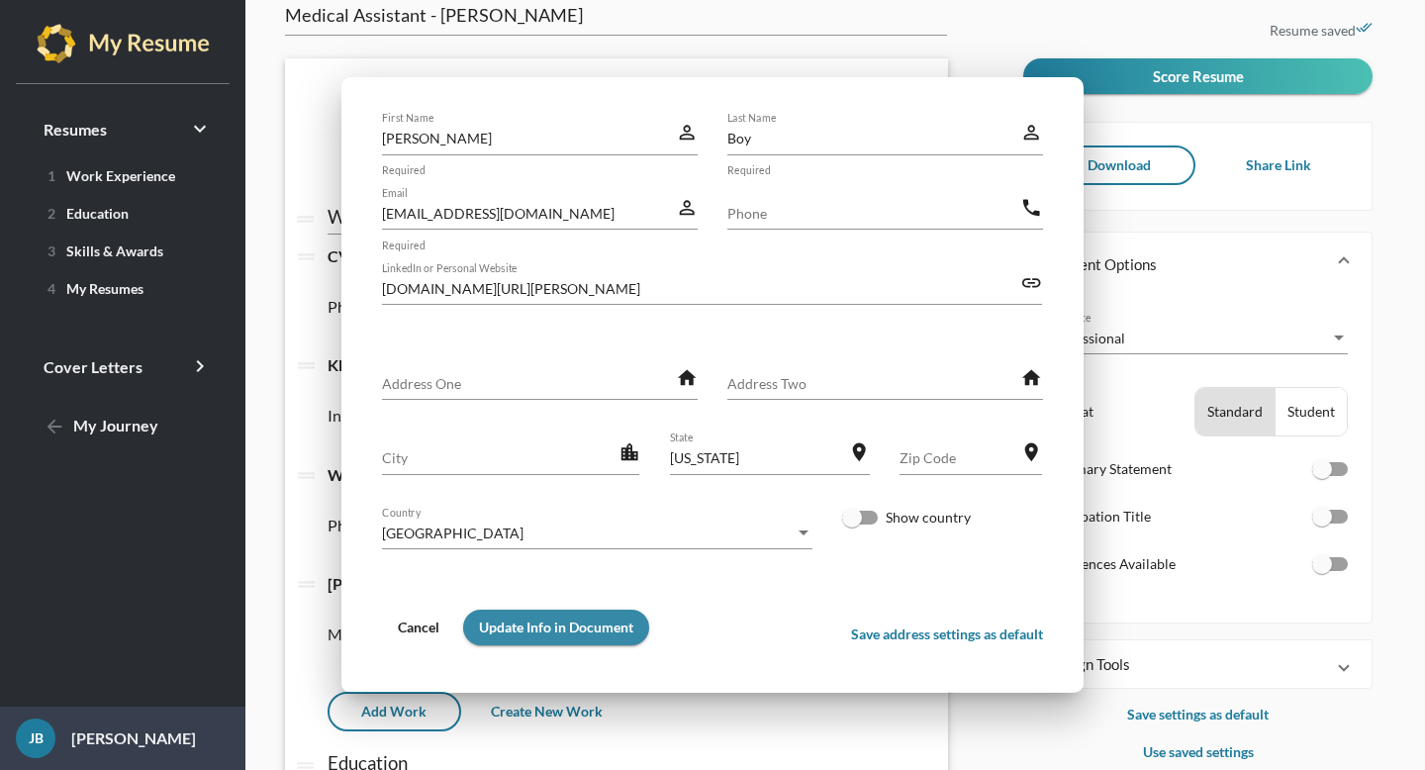
scroll to position [47, 0]
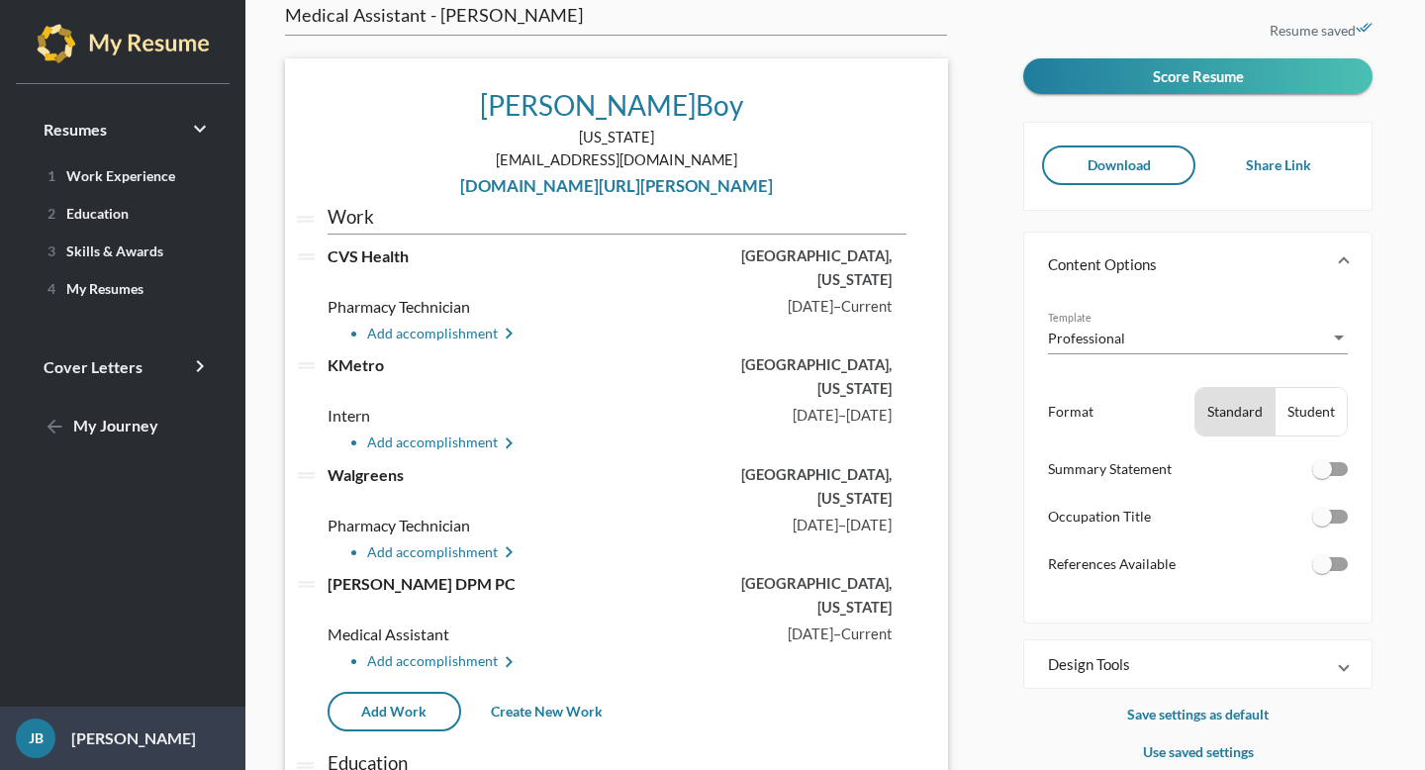
click at [1109, 172] on span "Download" at bounding box center [1118, 164] width 63 height 17
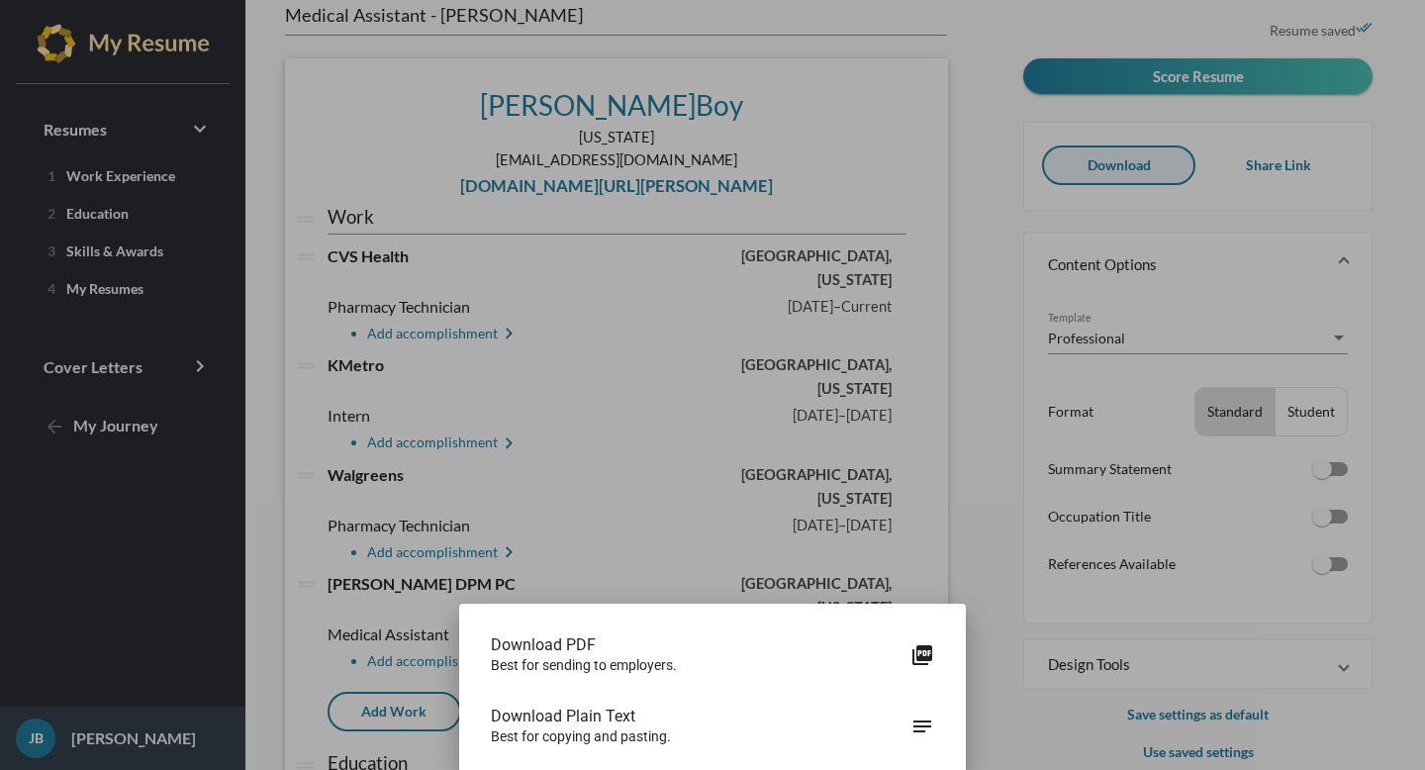
scroll to position [0, 0]
click at [813, 675] on div "Download PDF Best for sending to employers. picture_as_pdf" at bounding box center [712, 654] width 475 height 71
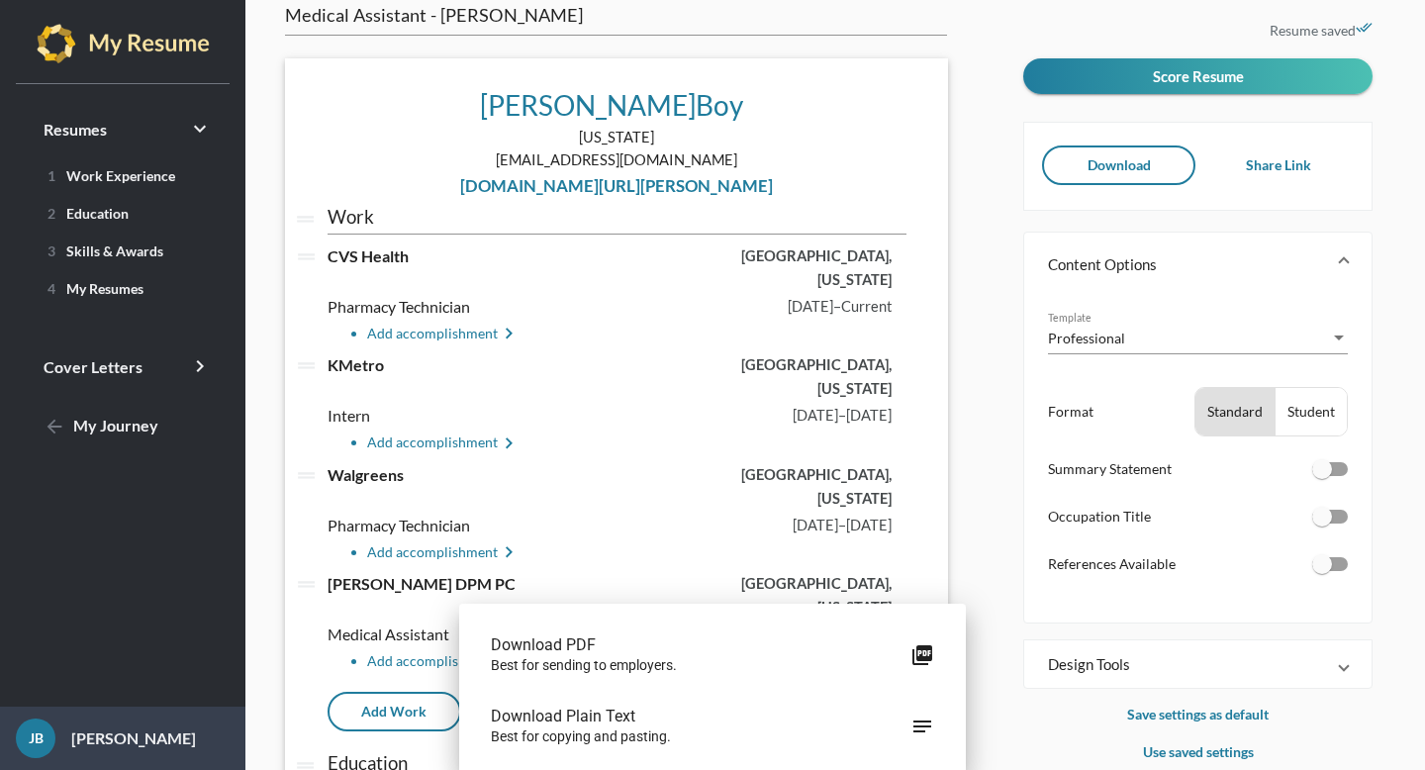
scroll to position [47, 0]
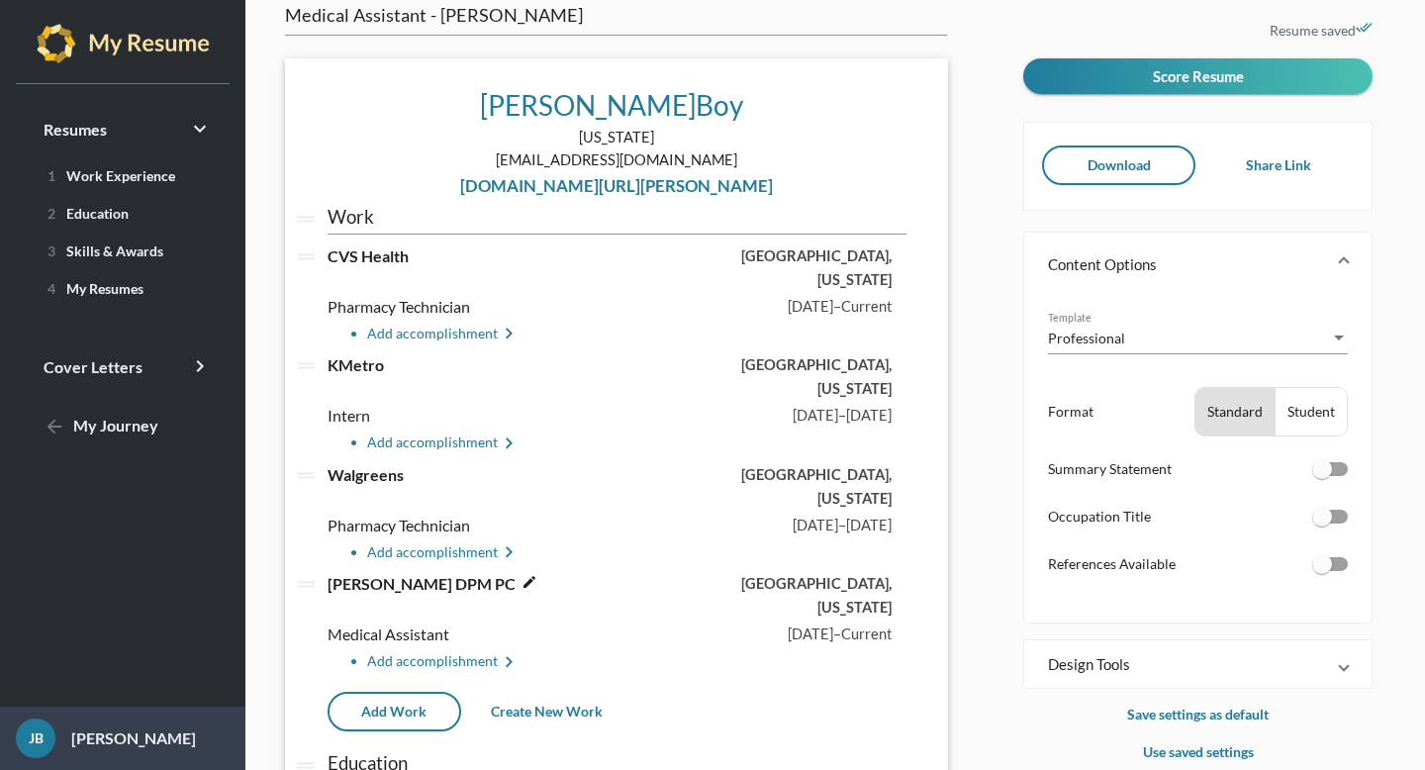
click at [517, 572] on p "[PERSON_NAME] DPM PC edit" at bounding box center [506, 595] width 386 height 47
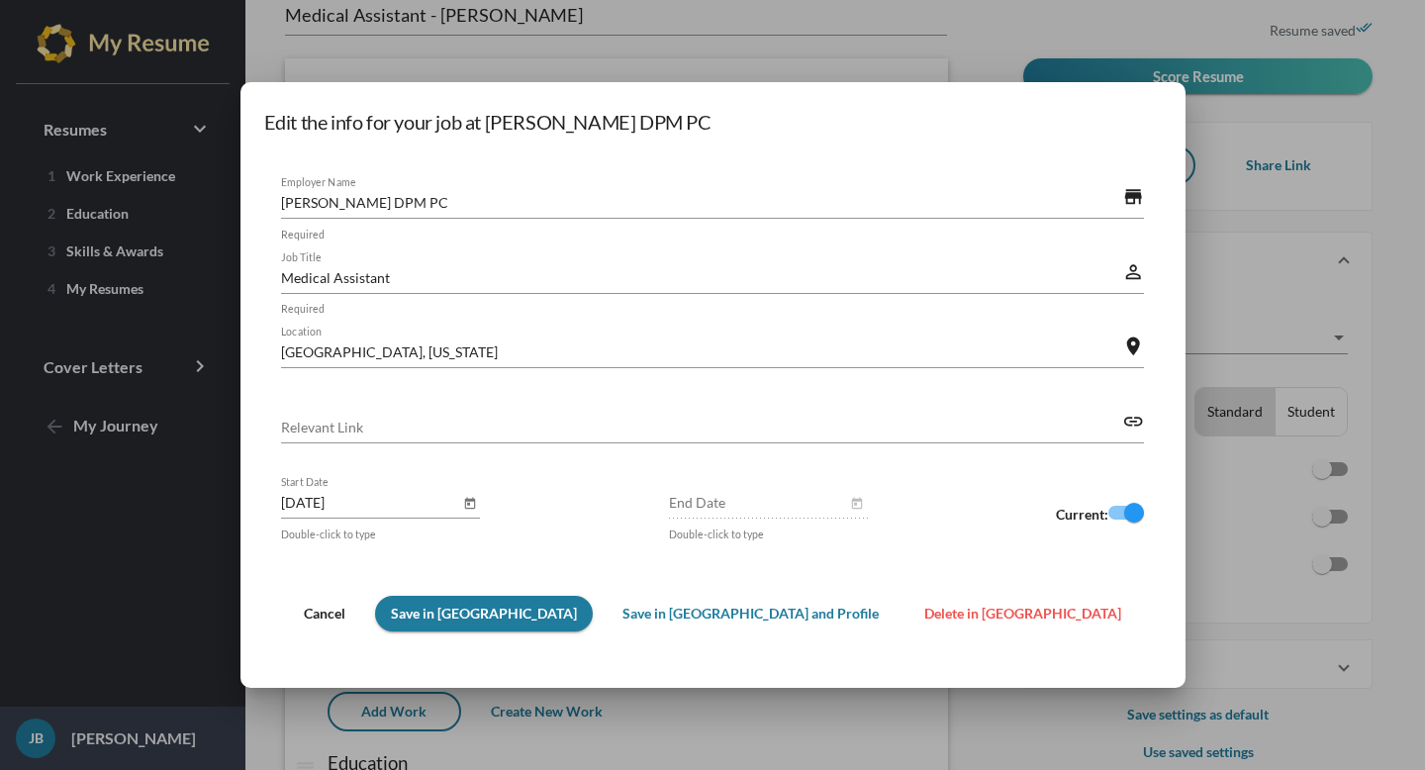
scroll to position [0, 0]
click at [398, 201] on input "[PERSON_NAME] DPM PC" at bounding box center [701, 202] width 841 height 21
drag, startPoint x: 398, startPoint y: 201, endPoint x: 439, endPoint y: 203, distance: 41.6
click at [439, 203] on input "[PERSON_NAME] DPM PC" at bounding box center [701, 202] width 841 height 21
click at [434, 203] on input "DMC DPM PC" at bounding box center [701, 202] width 841 height 21
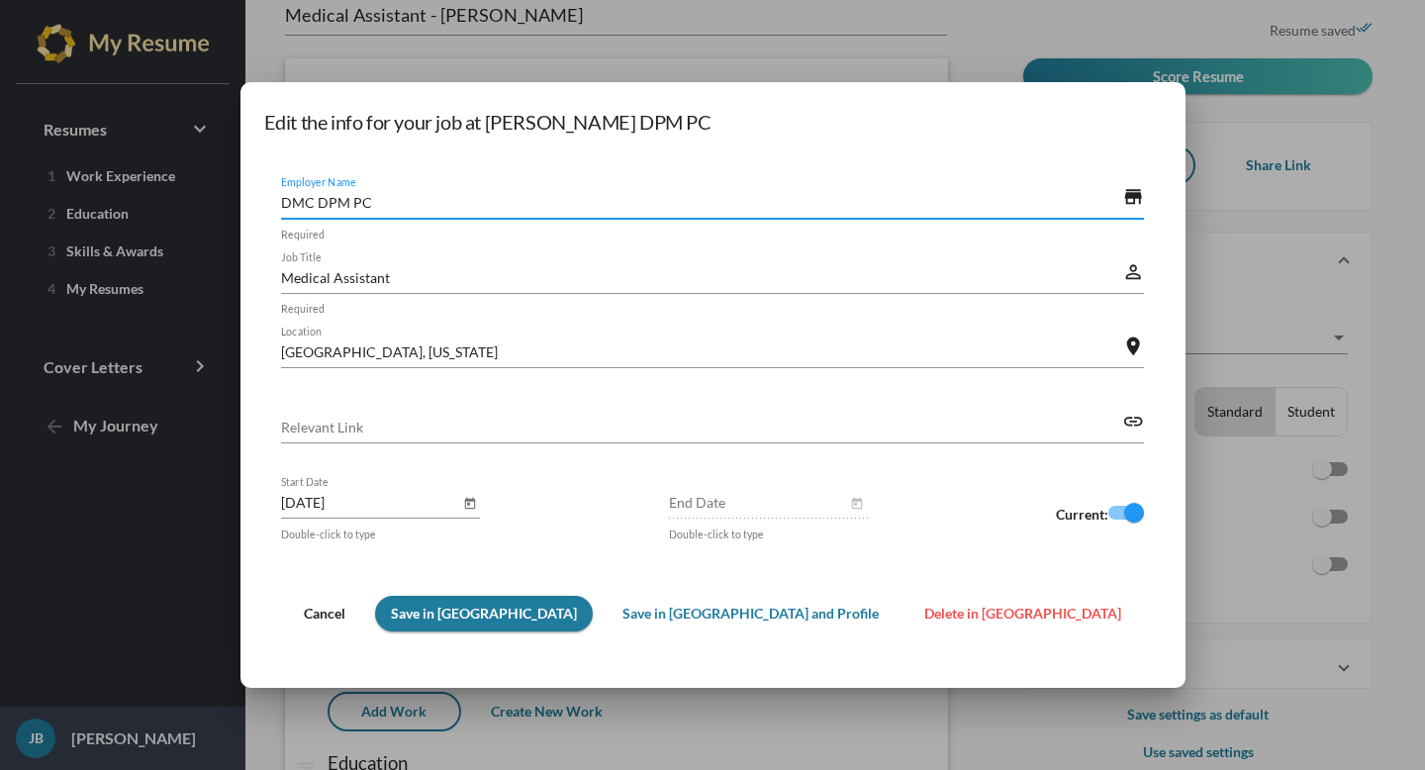
click at [440, 201] on input "DMC DPM PC" at bounding box center [701, 202] width 841 height 21
click at [430, 201] on input "DMC DPM PC" at bounding box center [701, 202] width 841 height 21
drag, startPoint x: 430, startPoint y: 201, endPoint x: 468, endPoint y: 201, distance: 37.6
click at [468, 201] on input "DMC DPM PC" at bounding box center [701, 202] width 841 height 21
type input "DMC [MEDICAL_DATA]"
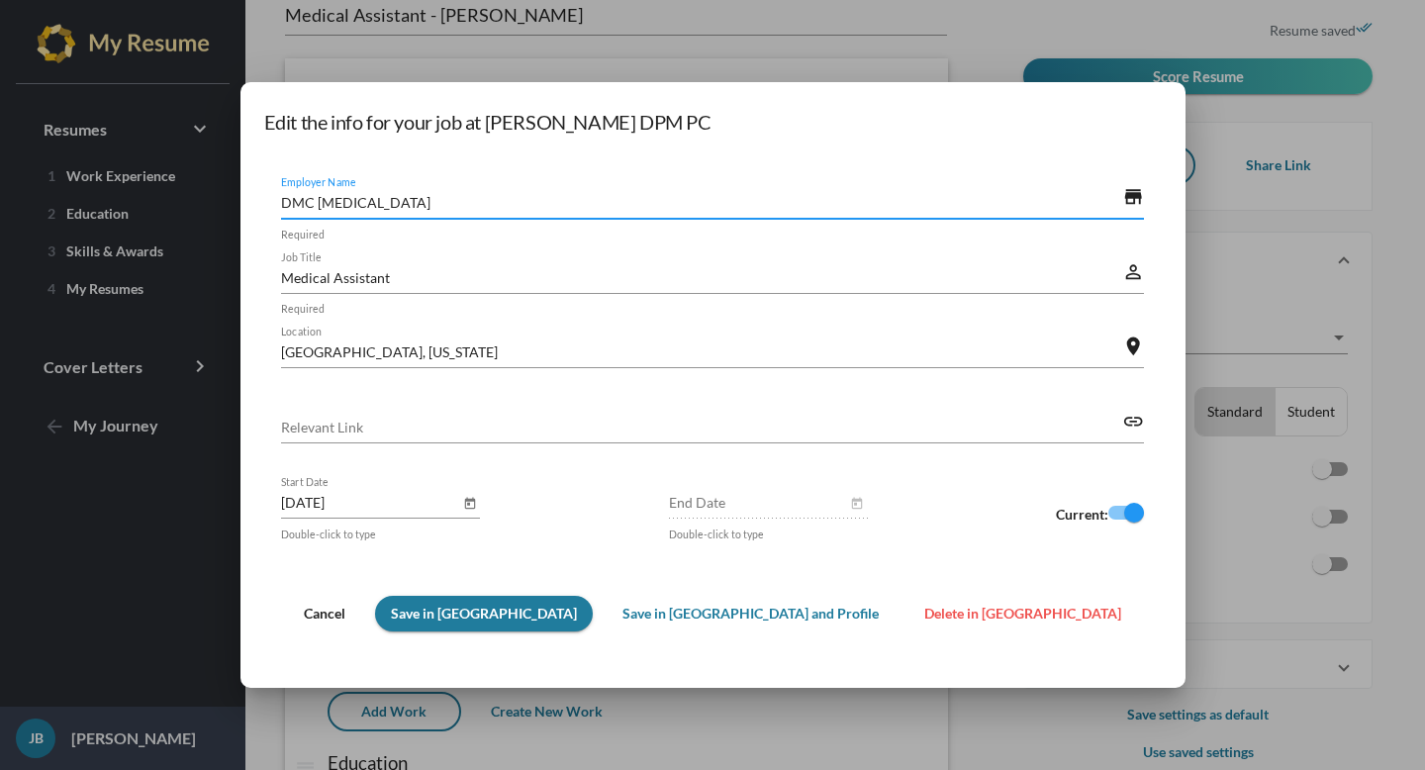
click at [508, 605] on span "Save in [GEOGRAPHIC_DATA]" at bounding box center [484, 612] width 186 height 17
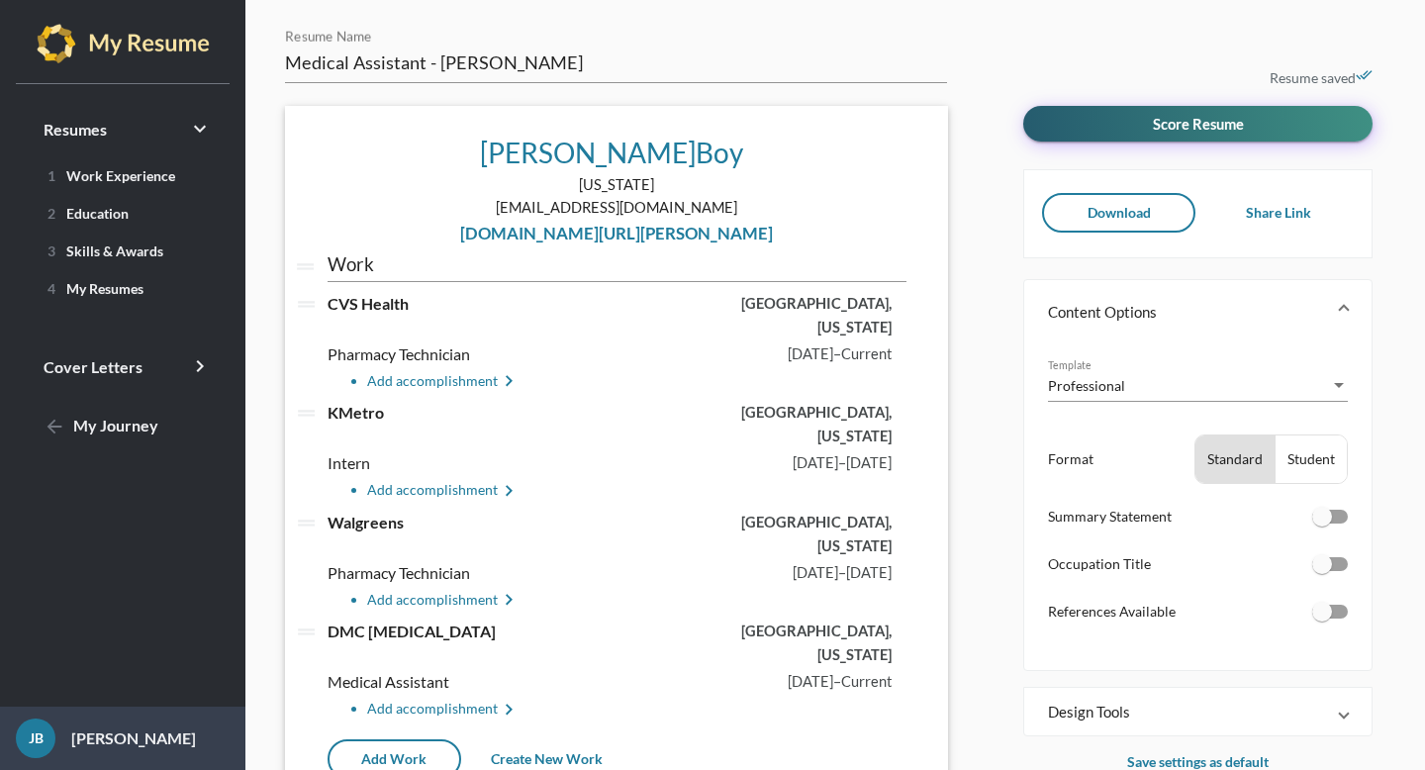
click at [1084, 124] on button "Score Resume" at bounding box center [1197, 124] width 349 height 36
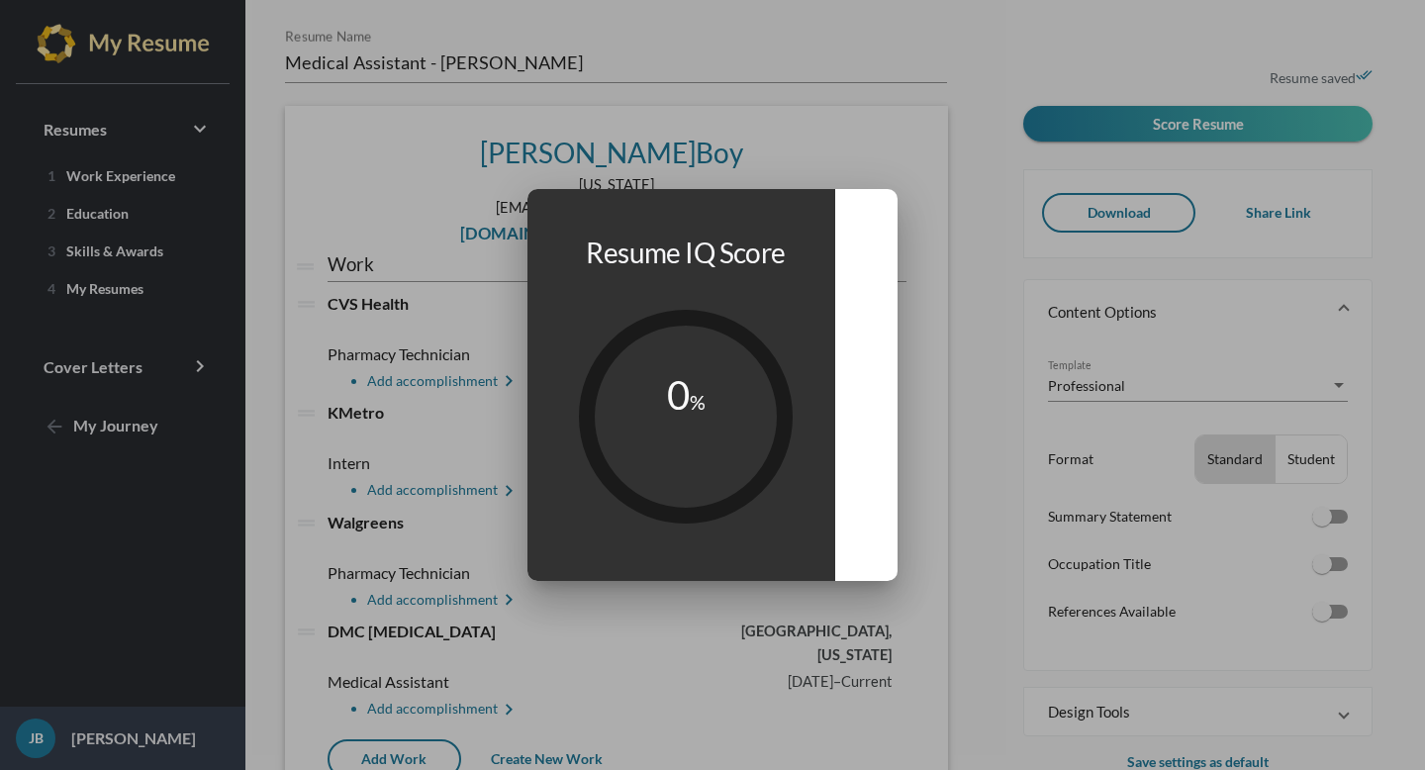
click at [644, 414] on circle at bounding box center [686, 417] width 224 height 224
